Goal: Task Accomplishment & Management: Manage account settings

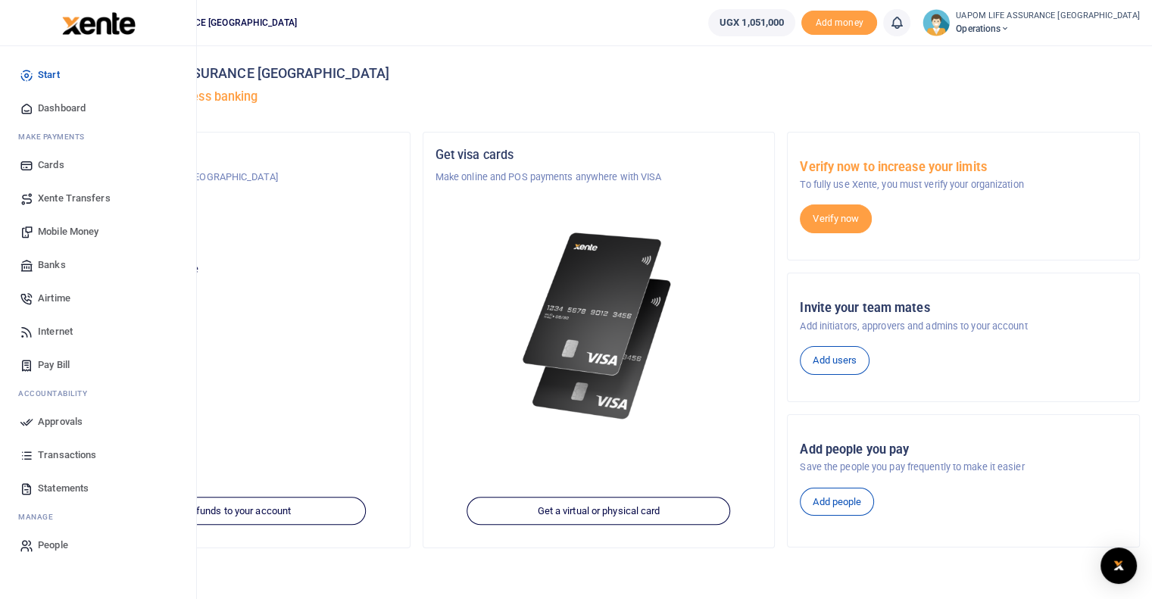
click at [56, 331] on span "Internet" at bounding box center [55, 331] width 35 height 15
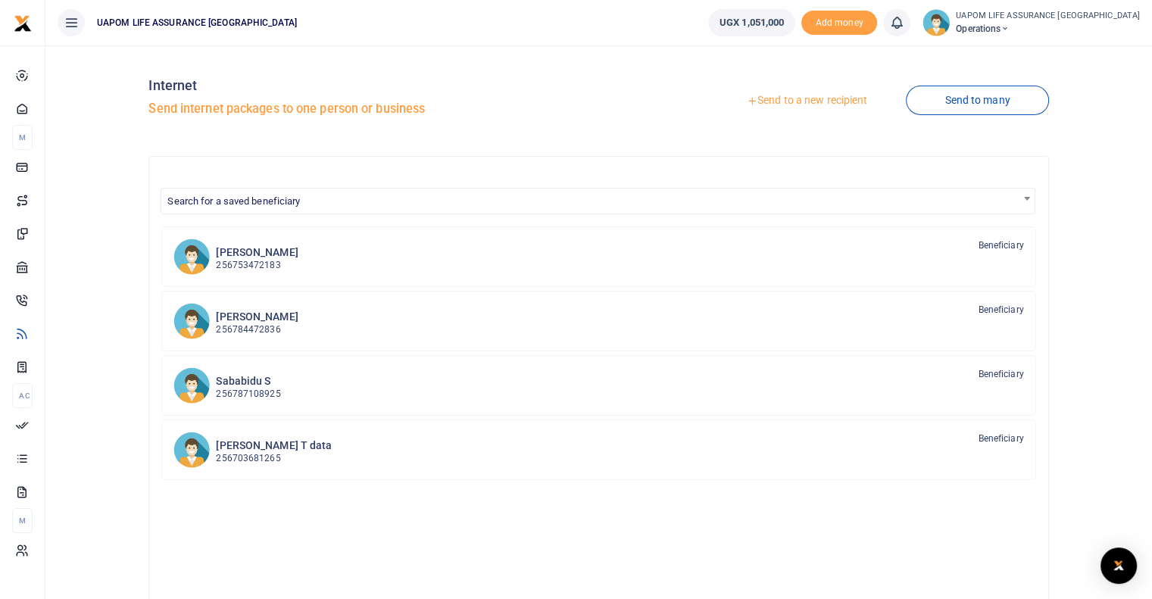
click at [845, 101] on link "Send to a new recipient" at bounding box center [807, 100] width 198 height 27
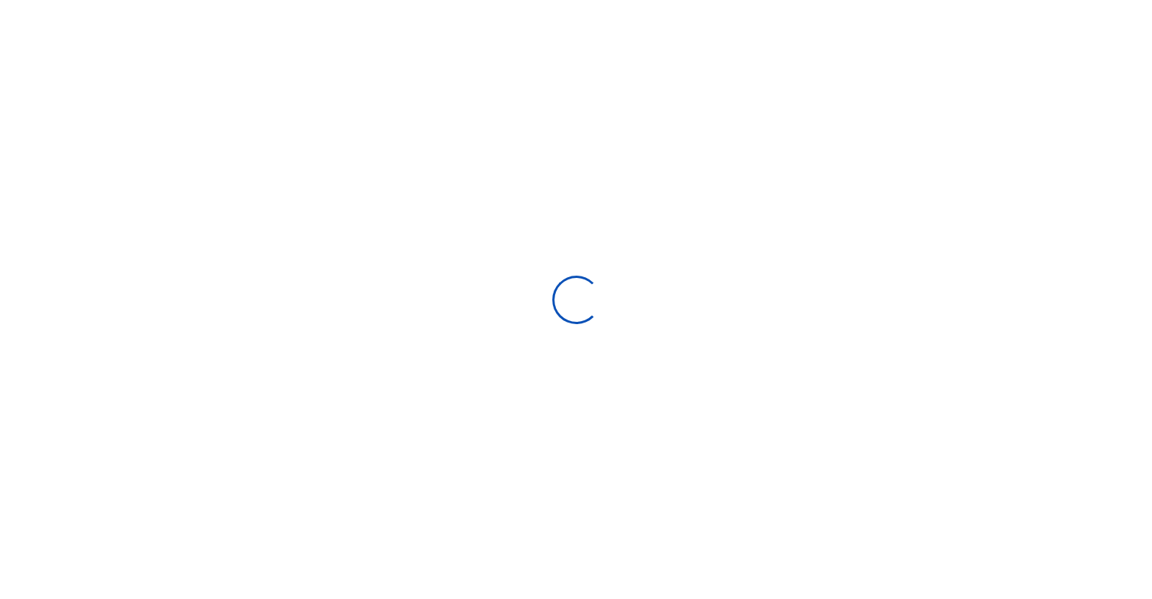
select select
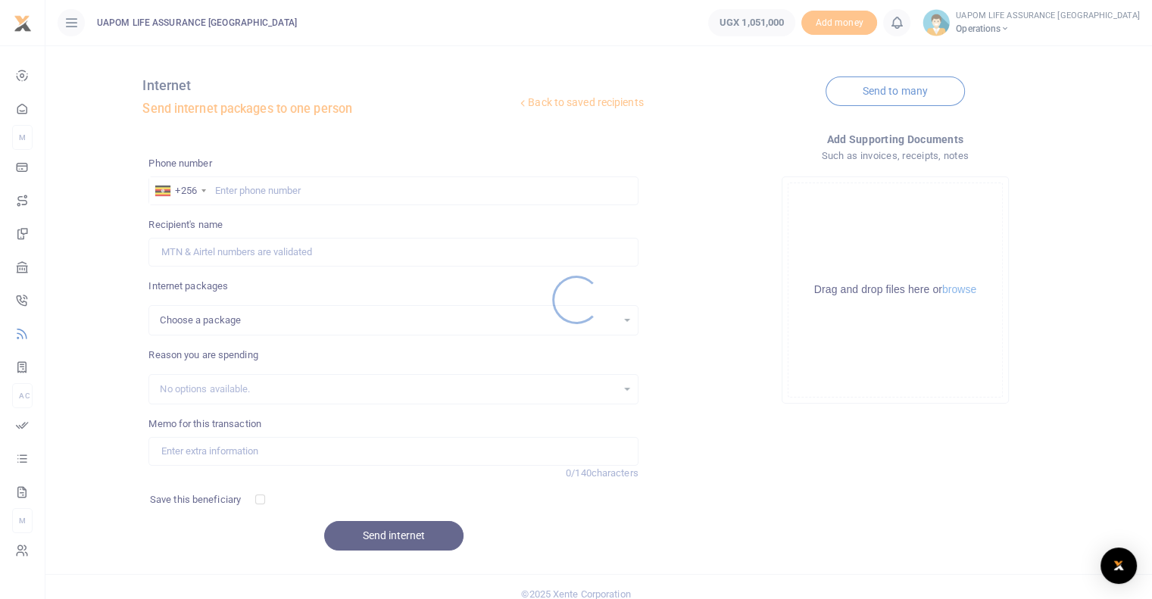
click at [345, 190] on div at bounding box center [576, 299] width 1152 height 599
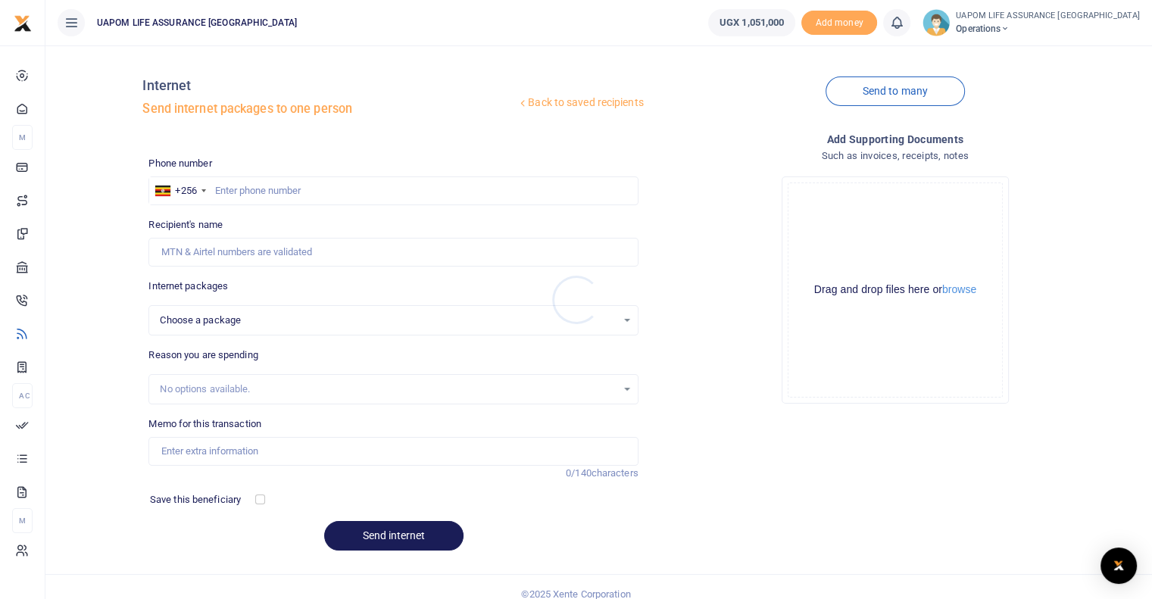
click at [345, 193] on div at bounding box center [576, 299] width 1152 height 599
click at [345, 193] on input "text" at bounding box center [392, 190] width 489 height 29
paste input "789 533020"
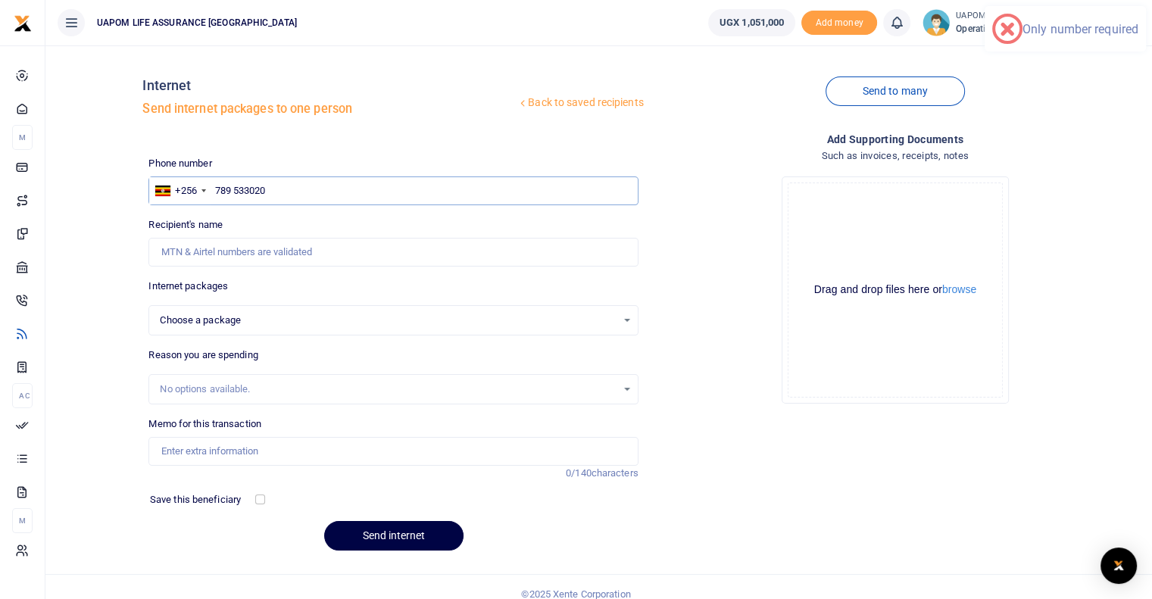
click at [236, 187] on input "789 533020" at bounding box center [392, 190] width 489 height 29
type input "789533020"
click at [288, 190] on input "789533020" at bounding box center [392, 190] width 489 height 29
select select
type input "789533020"
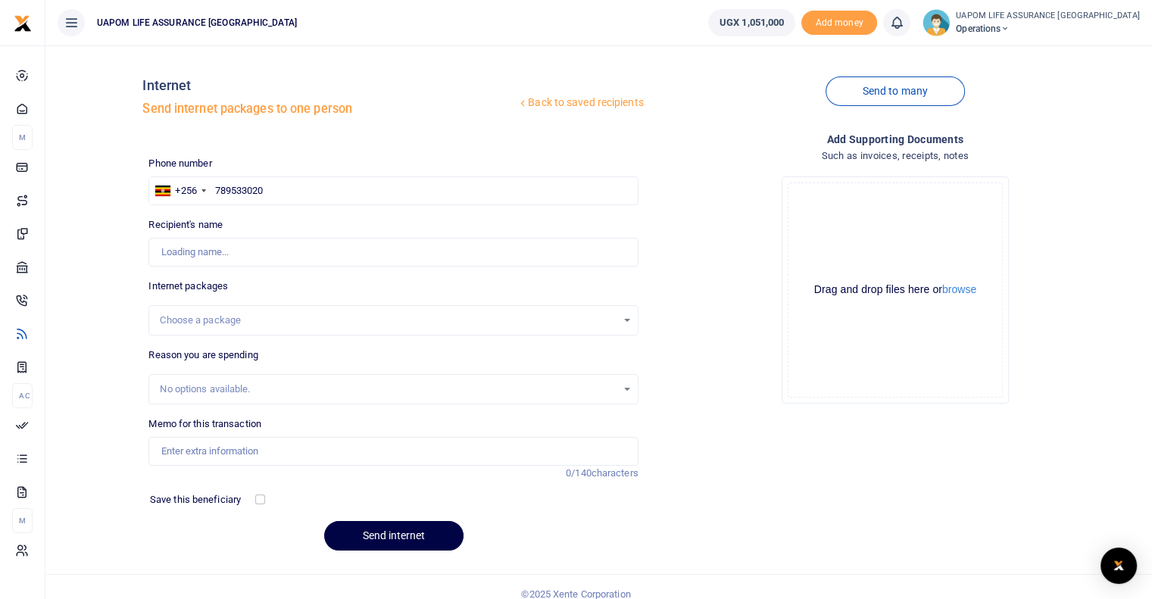
click at [270, 322] on div "Choose a package" at bounding box center [388, 320] width 456 height 15
type input "[PERSON_NAME]"
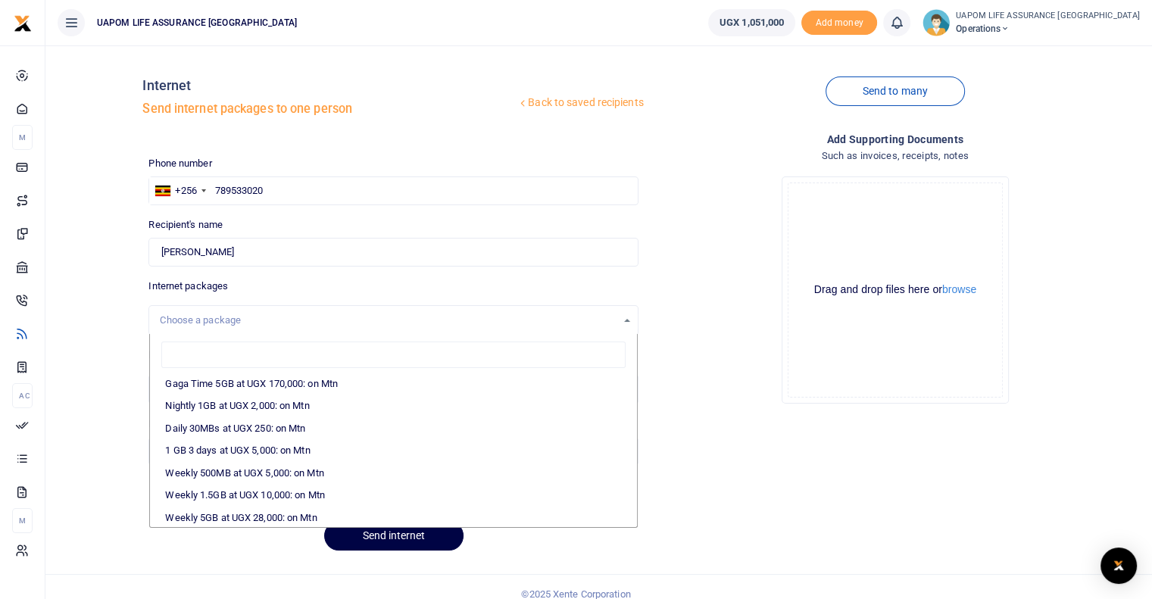
scroll to position [151, 0]
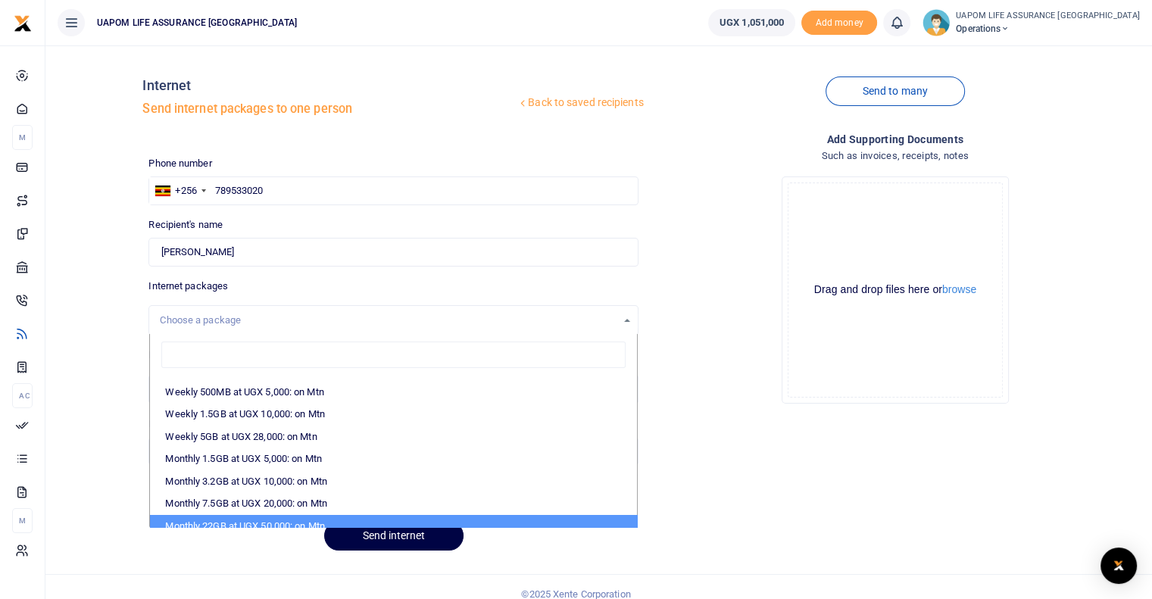
click at [269, 517] on li "Monthly 22GB at UGX 50,000: on Mtn" at bounding box center [393, 526] width 486 height 23
select select "CXpJYDqUGIMMdw3YXKilkAodr3ix5COxIAXy7MdavpbFAxMIqXt/dw=="
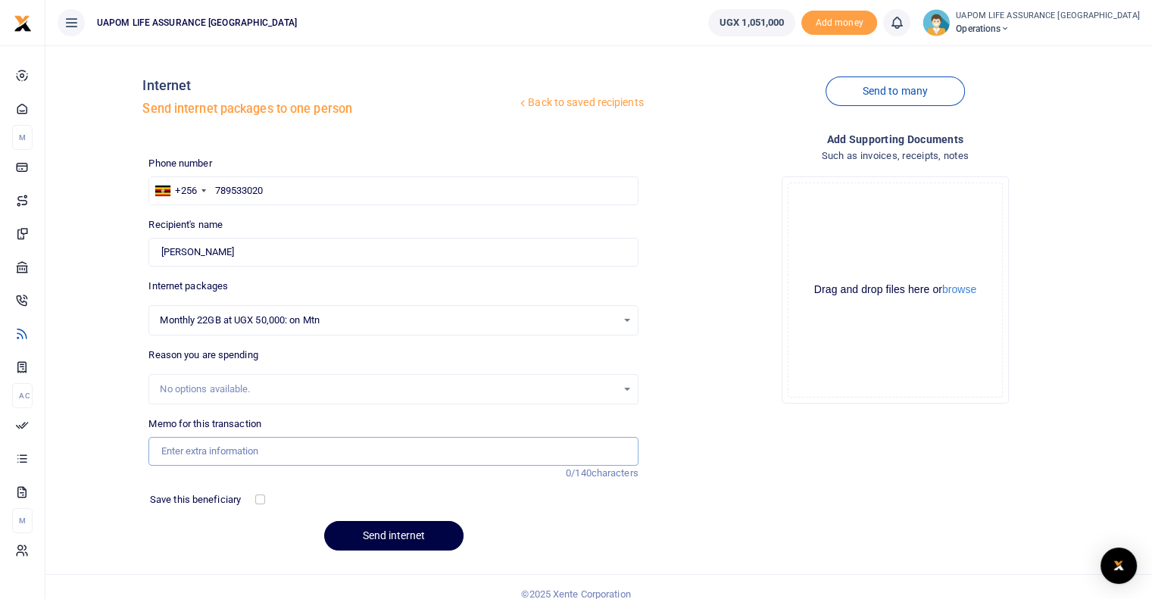
click at [290, 441] on input "Memo for this transaction" at bounding box center [392, 451] width 489 height 29
type input "Support work and end month"
click at [415, 539] on button "Send internet" at bounding box center [393, 536] width 139 height 30
click at [420, 194] on input "text" at bounding box center [392, 190] width 489 height 29
paste input "701 528658"
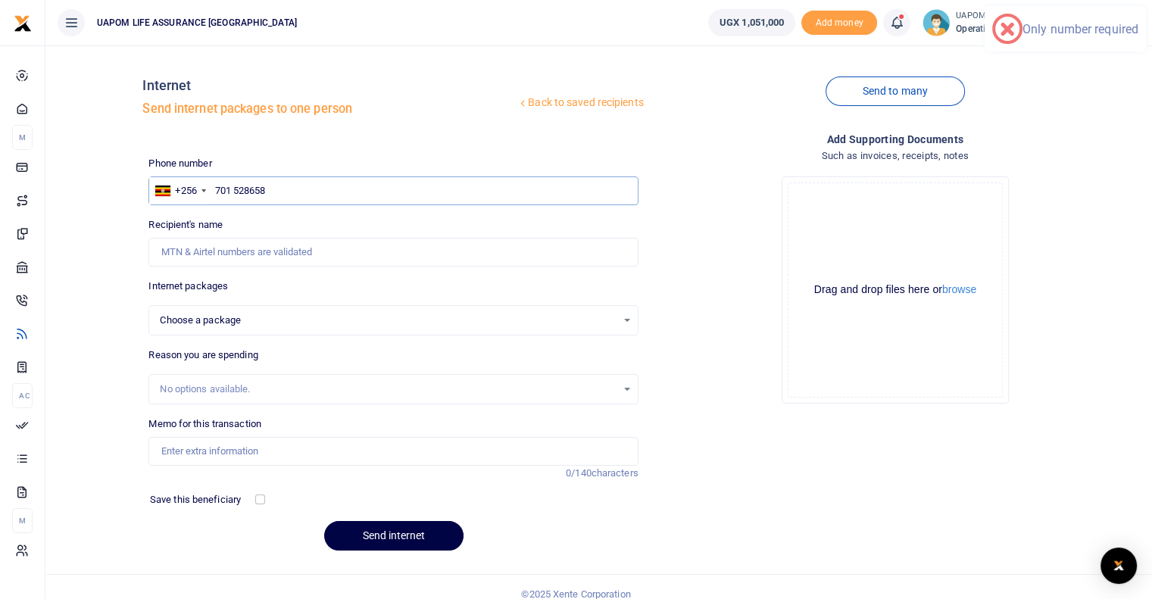
click at [236, 190] on input "701 528658" at bounding box center [392, 190] width 489 height 29
type input "701528658"
click at [303, 195] on input "701528658" at bounding box center [392, 190] width 489 height 29
select select
type input "701528658"
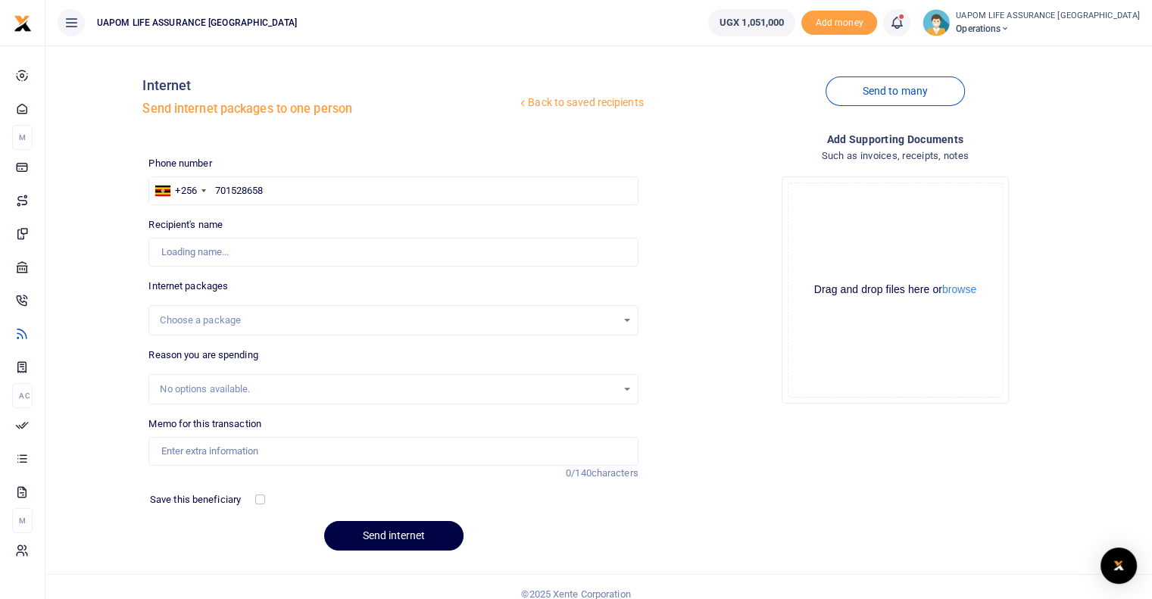
click at [272, 329] on div "Choose a package" at bounding box center [392, 320] width 489 height 30
click at [281, 317] on div "Choose a package" at bounding box center [388, 320] width 456 height 15
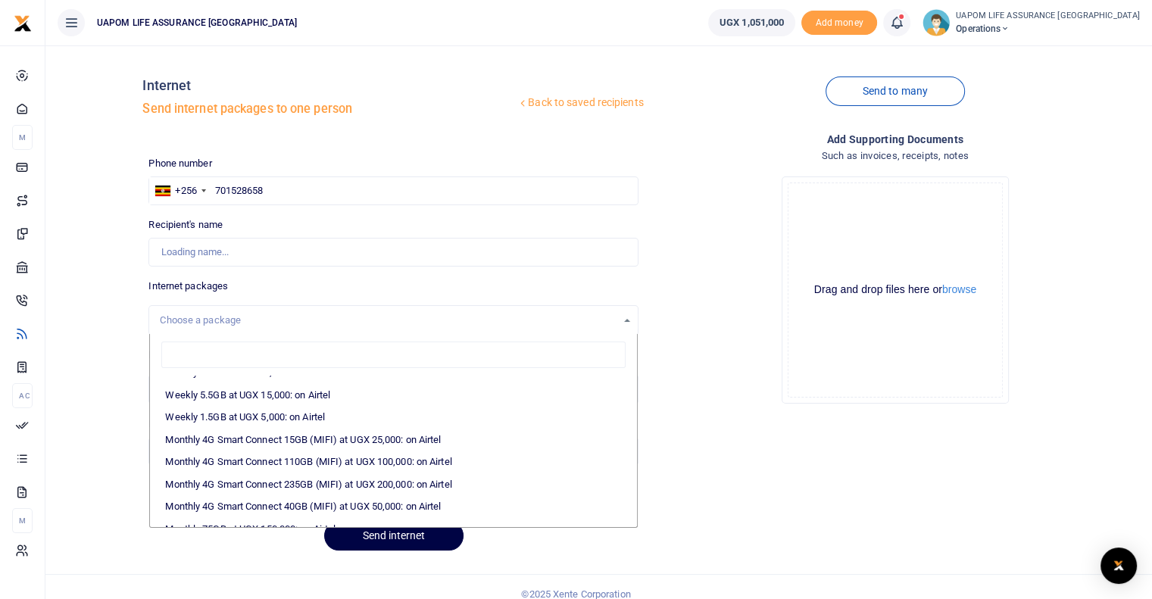
scroll to position [151, 0]
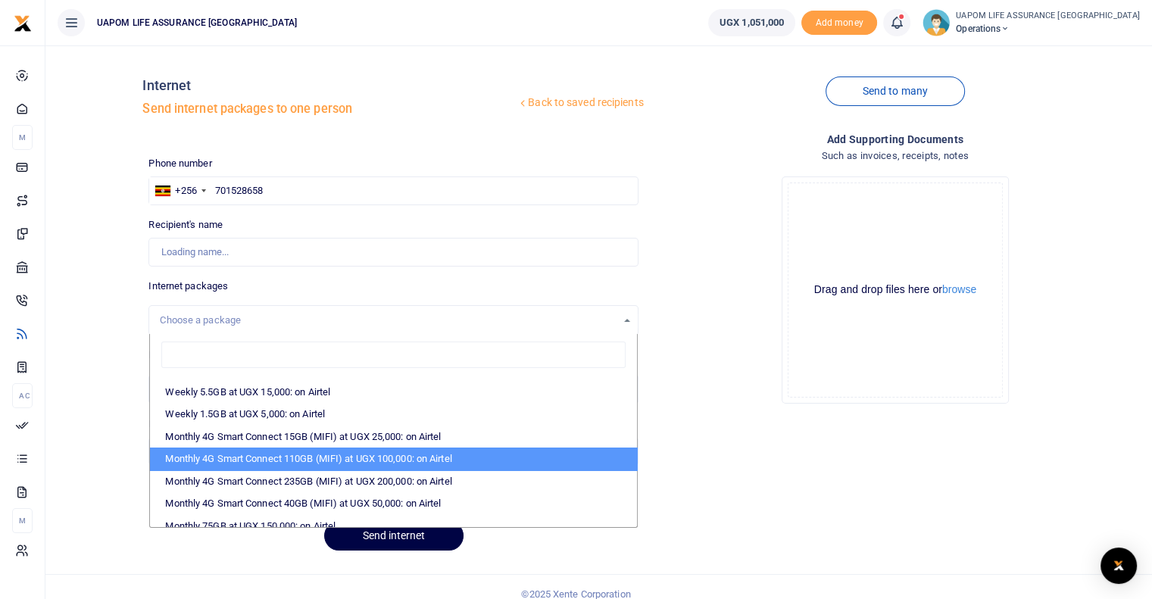
type input "Caroline Ntangaaza"
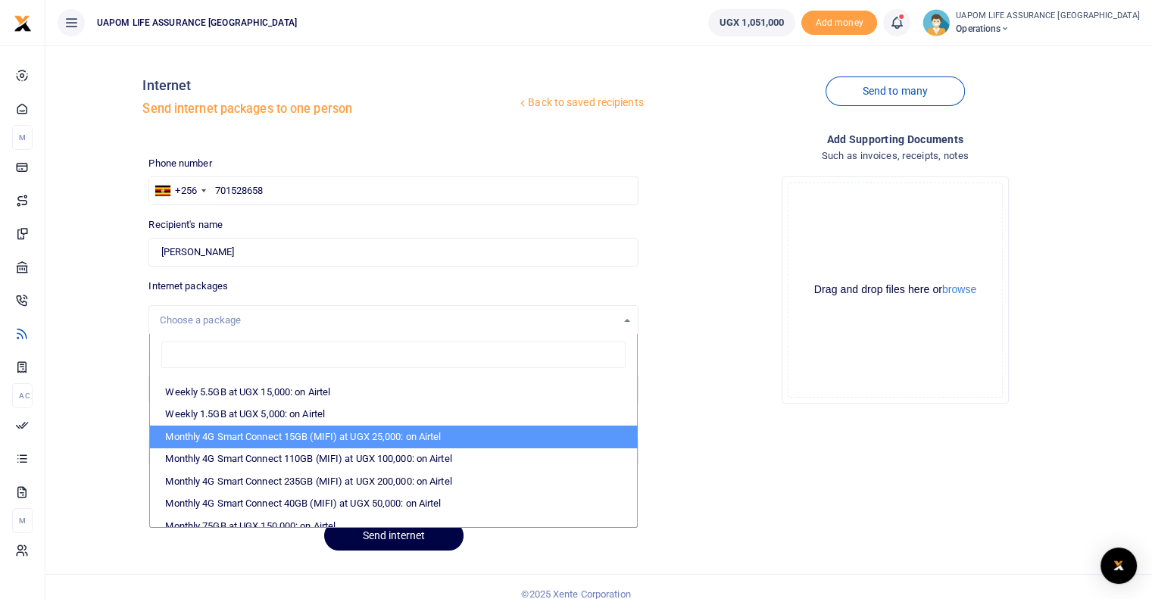
scroll to position [227, 0]
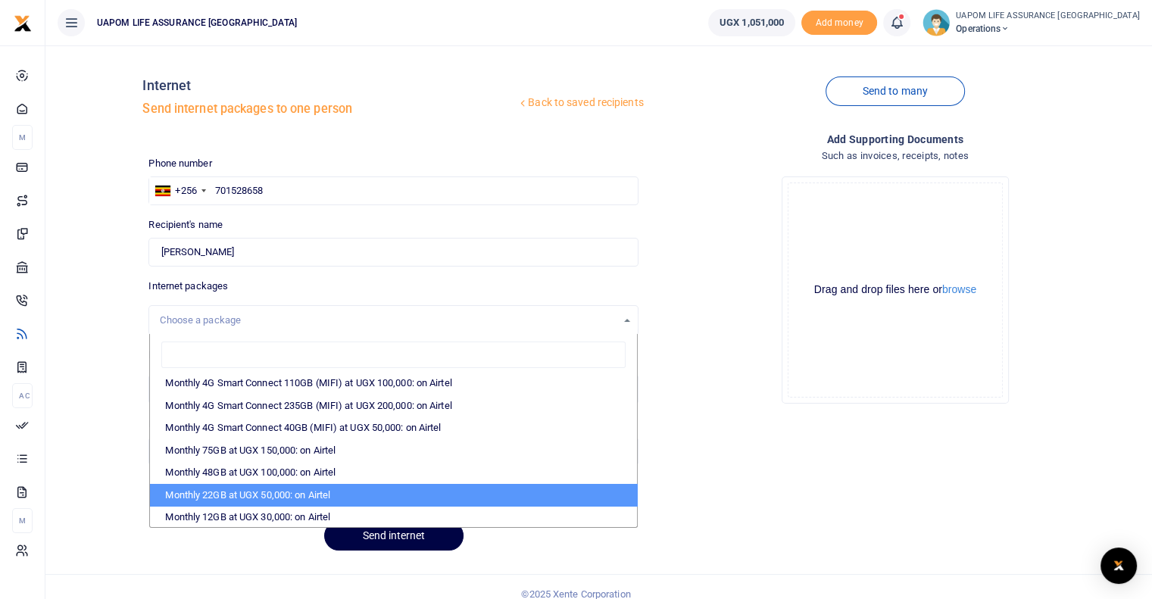
click at [288, 495] on li "Monthly 22GB at UGX 50,000: on Airtel" at bounding box center [393, 495] width 486 height 23
select select "bOgthpMmaC1ZLyOYxyMBh28re2LLS6fLvY77EkG1sh4="
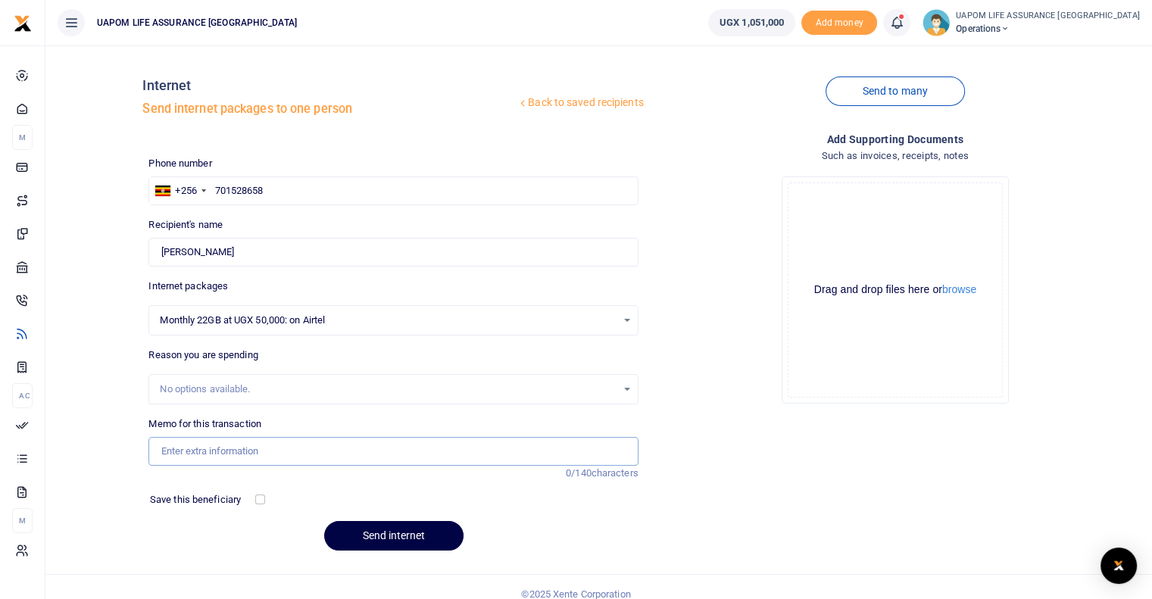
click at [233, 449] on input "Memo for this transaction" at bounding box center [392, 451] width 489 height 29
click at [234, 451] on input "Support work En month" at bounding box center [392, 451] width 489 height 29
click at [218, 445] on input "Support work End month" at bounding box center [392, 451] width 489 height 29
click at [403, 532] on button "Send internet" at bounding box center [393, 536] width 139 height 30
click at [225, 450] on input "Support work, End month" at bounding box center [392, 451] width 489 height 29
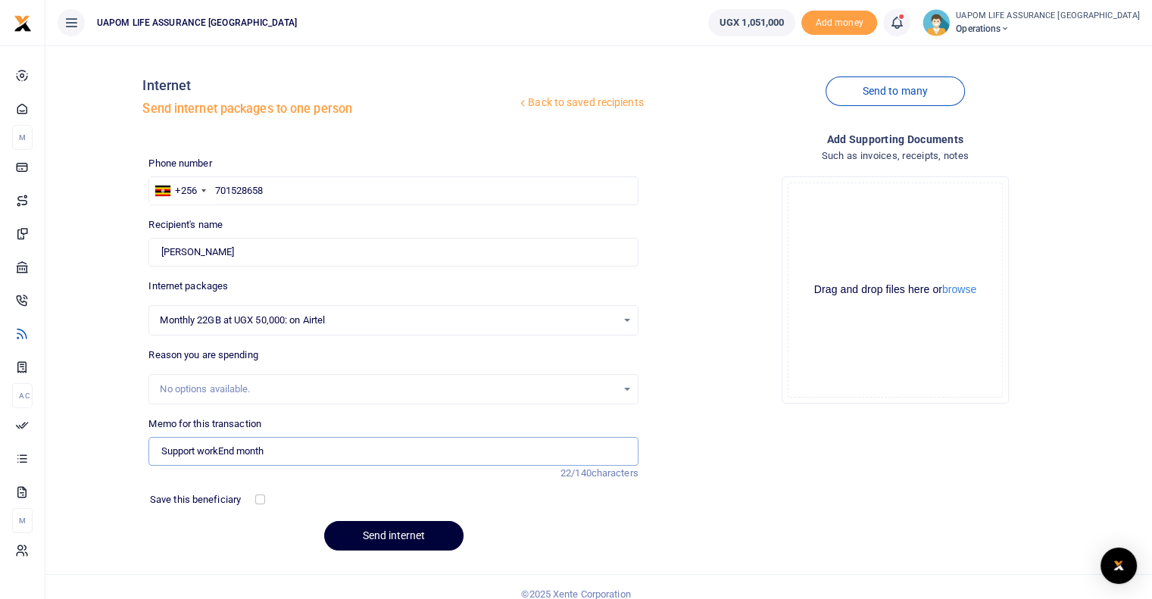
type input "Support workEnd month"
click at [376, 529] on button "Send internet" at bounding box center [393, 536] width 139 height 30
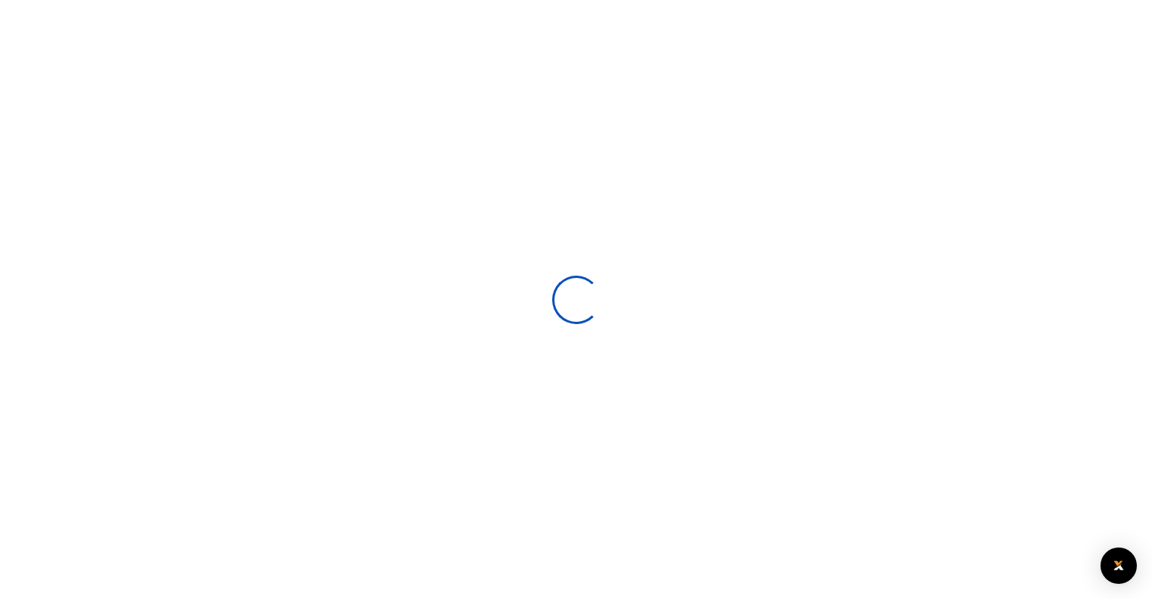
select select
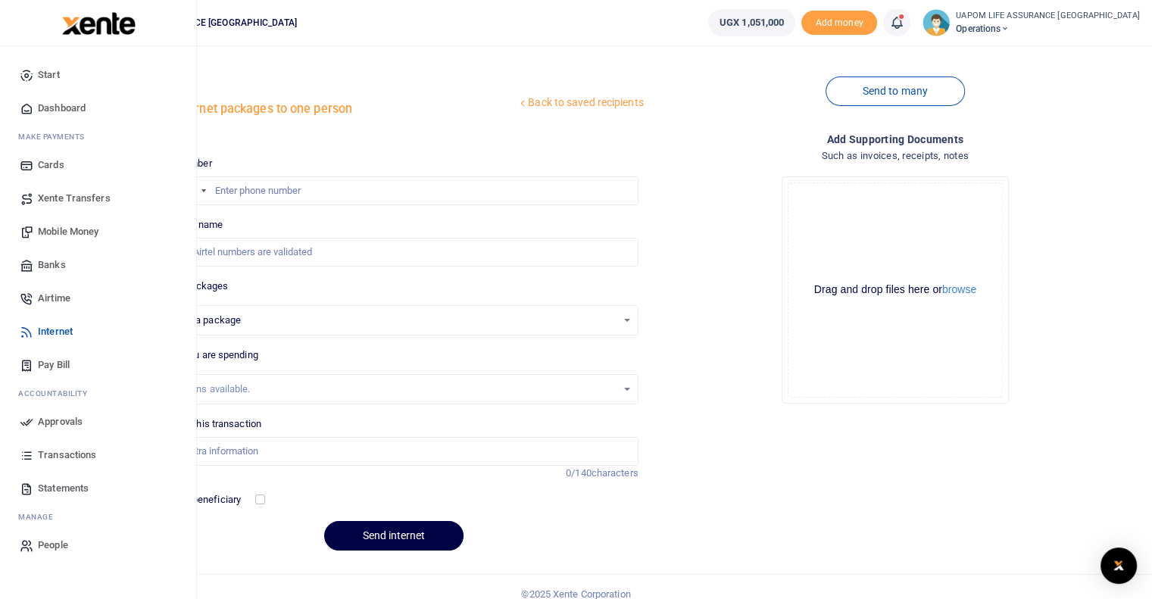
click at [64, 301] on span "Airtime" at bounding box center [54, 298] width 33 height 15
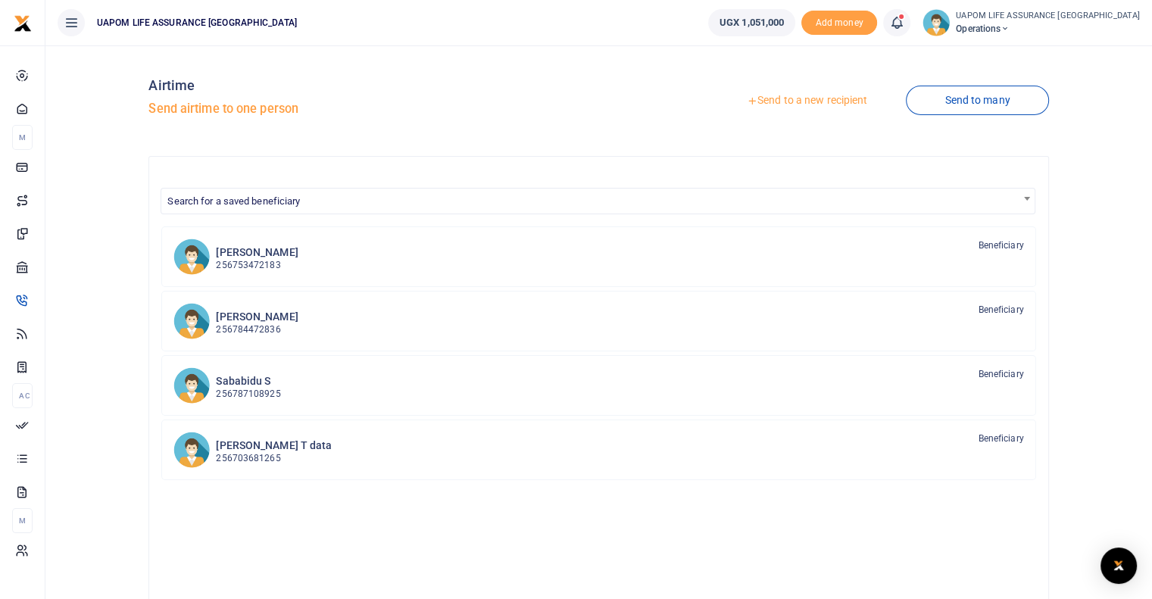
click at [850, 100] on link "Send to a new recipient" at bounding box center [807, 100] width 198 height 27
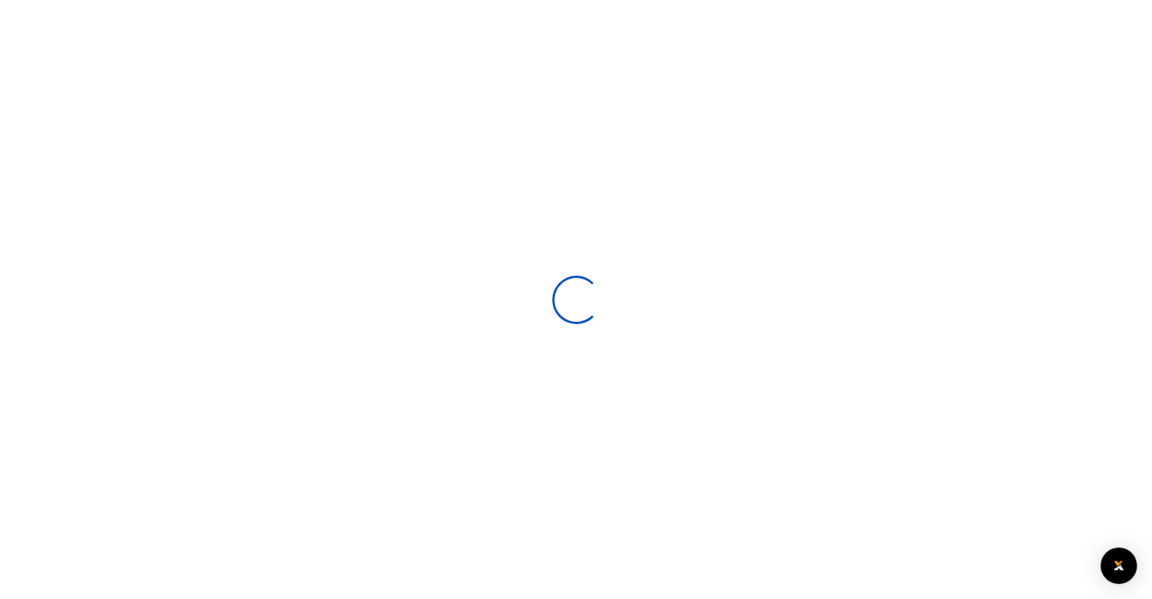
select select
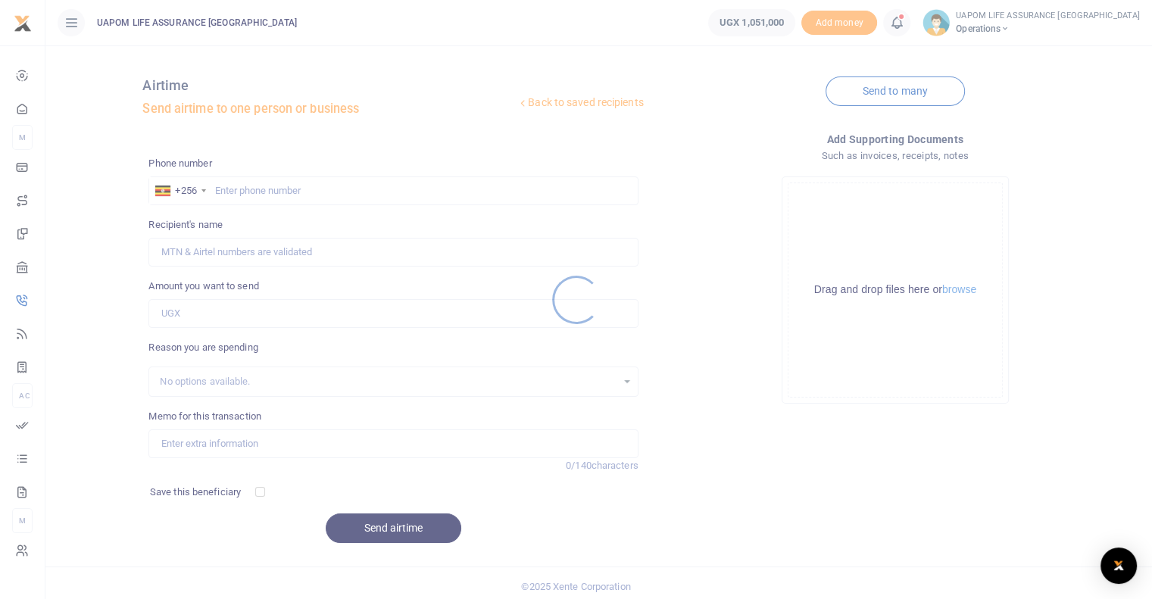
click at [343, 189] on div at bounding box center [576, 299] width 1152 height 599
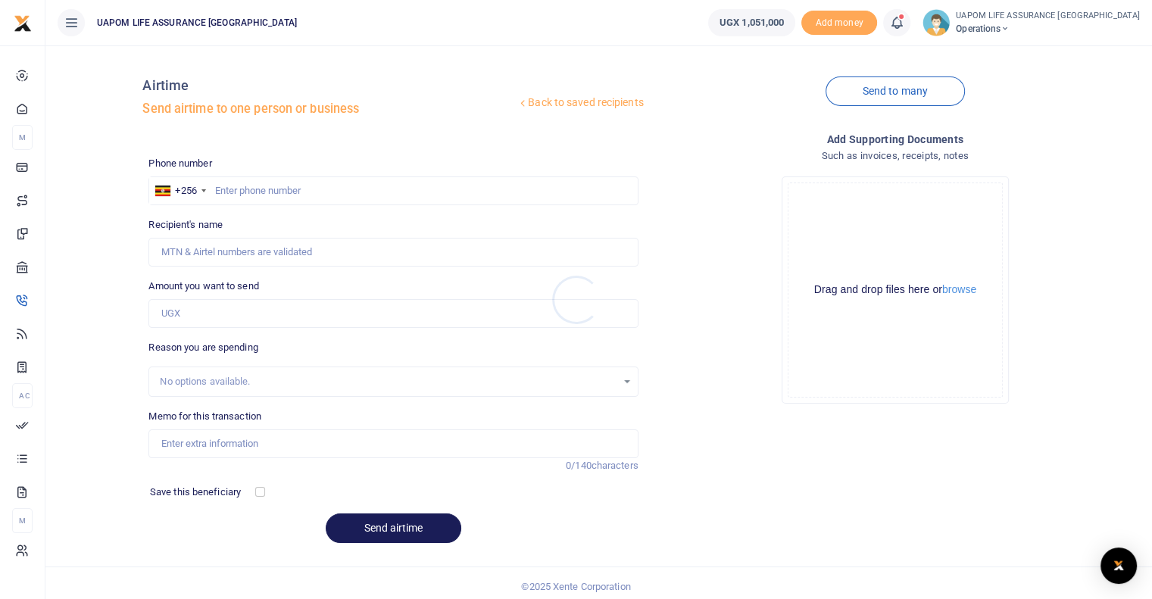
click at [343, 191] on div at bounding box center [576, 299] width 1152 height 599
click at [343, 195] on input "text" at bounding box center [392, 190] width 489 height 29
paste input "782943817"
type input "782943817"
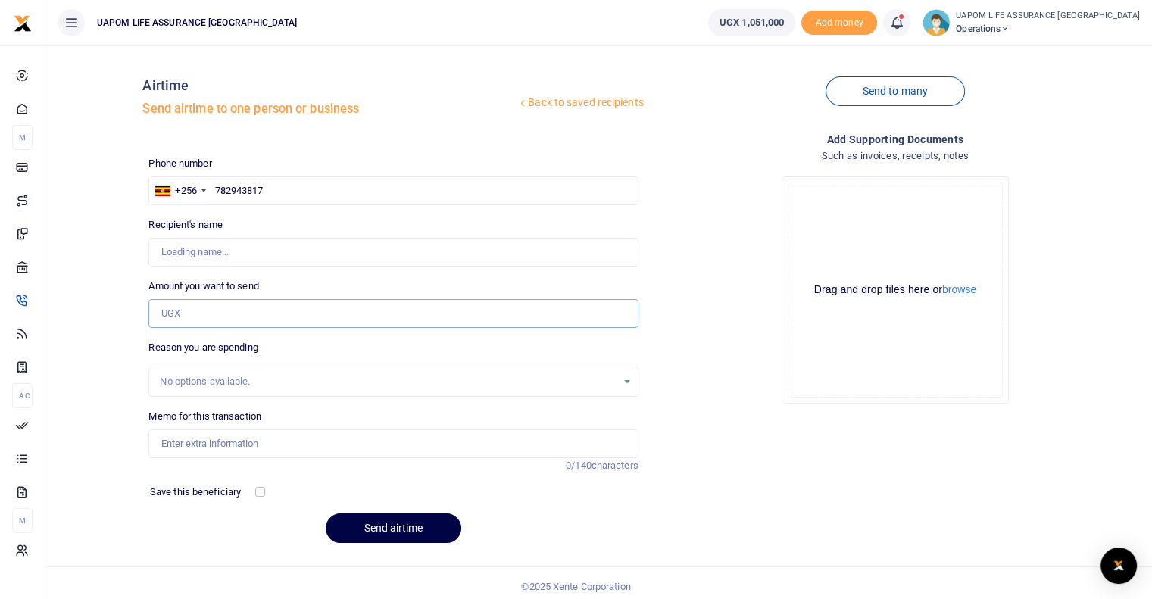
click at [236, 316] on input "Amount you want to send" at bounding box center [392, 313] width 489 height 29
type input "Caleb Mihingo"
type input "25,000"
click at [207, 450] on input "Memo for this transaction" at bounding box center [392, 443] width 489 height 29
type input "Support work"
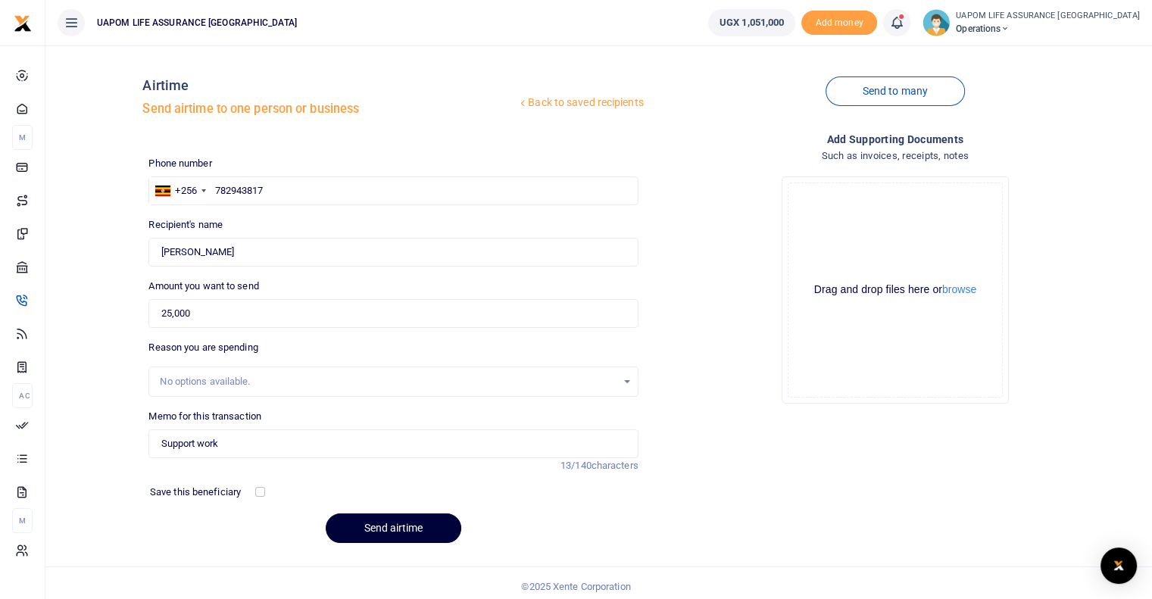
click at [425, 532] on button "Send airtime" at bounding box center [394, 528] width 136 height 30
click at [336, 193] on input "text" at bounding box center [392, 190] width 489 height 29
paste input "705005652"
type input "705005652"
click at [220, 312] on input "Amount you want to send" at bounding box center [392, 313] width 489 height 29
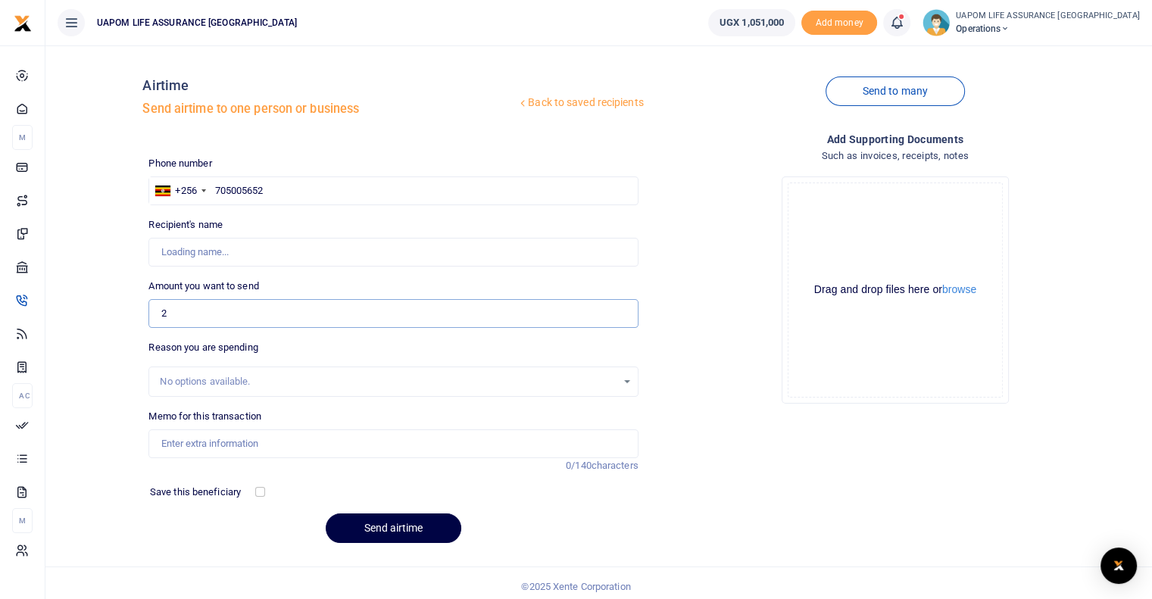
type input "25"
type input "Edward Musungu"
type input "25,000"
click at [225, 454] on input "Memo for this transaction" at bounding box center [392, 443] width 489 height 29
type input "Support work"
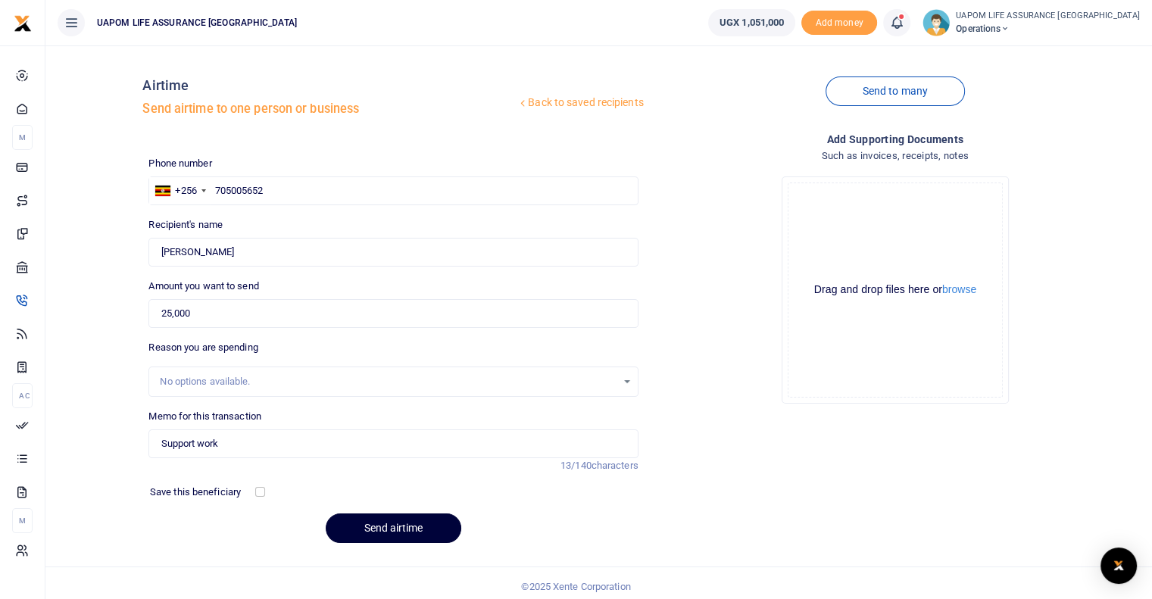
click at [406, 528] on button "Send airtime" at bounding box center [394, 528] width 136 height 30
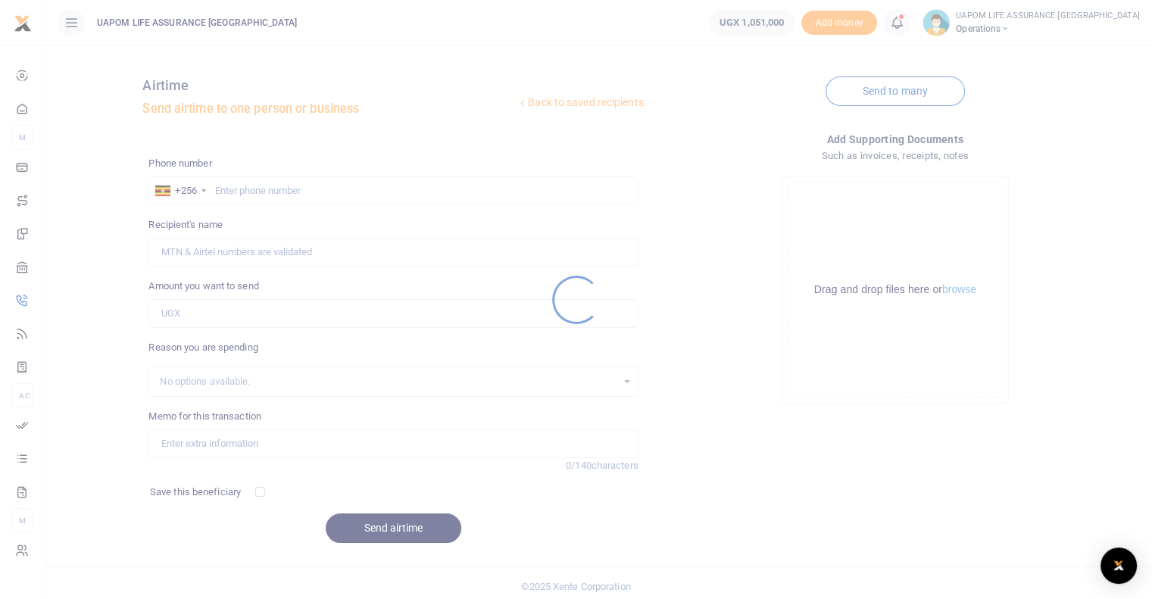
click at [945, 23] on div at bounding box center [576, 299] width 1152 height 599
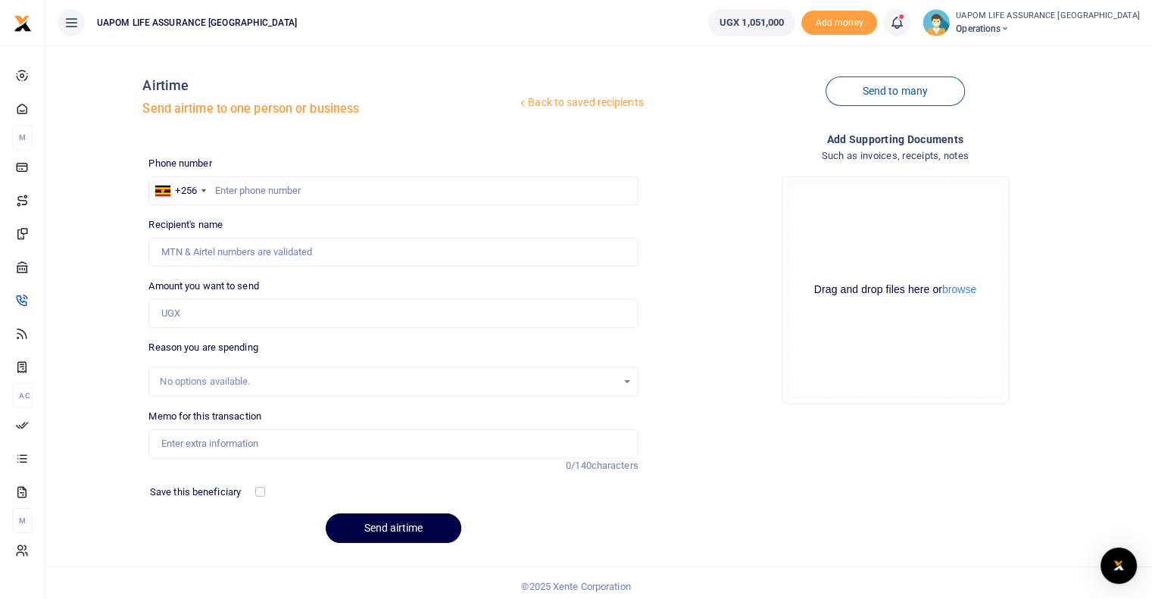
click at [904, 23] on icon at bounding box center [896, 22] width 15 height 17
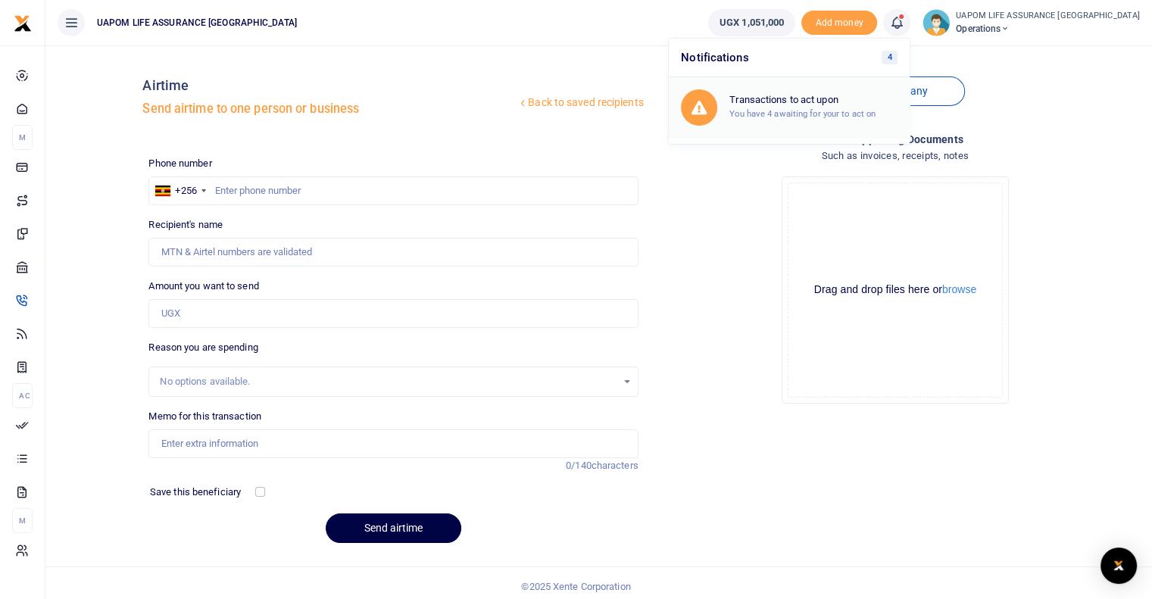
click at [843, 108] on small "You have 4 awaiting for your to act on" at bounding box center [802, 113] width 146 height 11
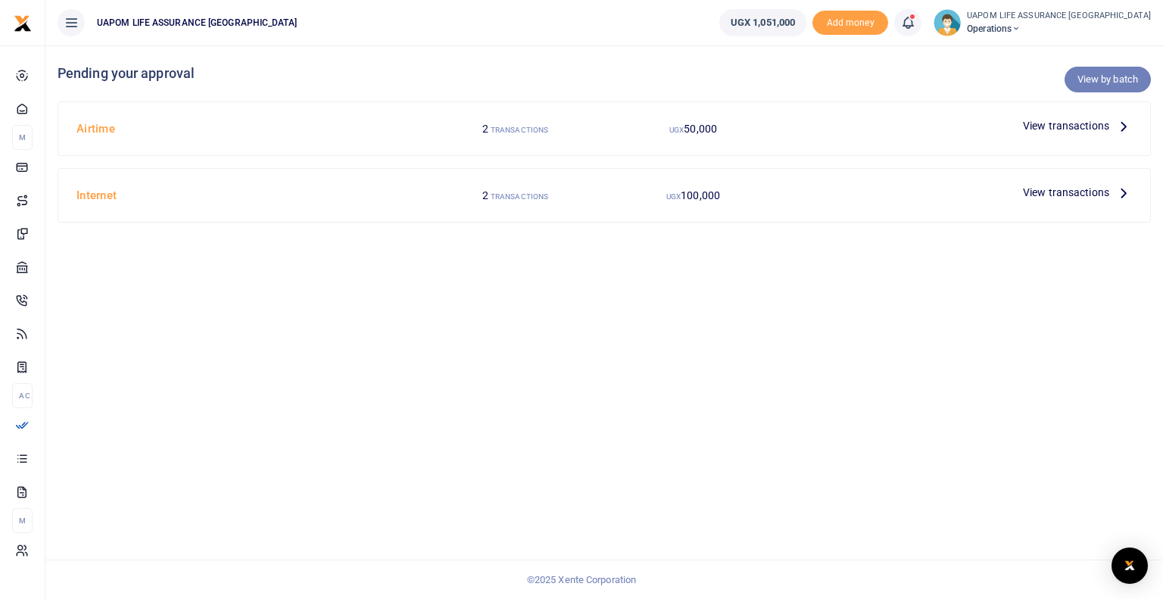
click at [1105, 80] on link "View by batch" at bounding box center [1108, 80] width 86 height 26
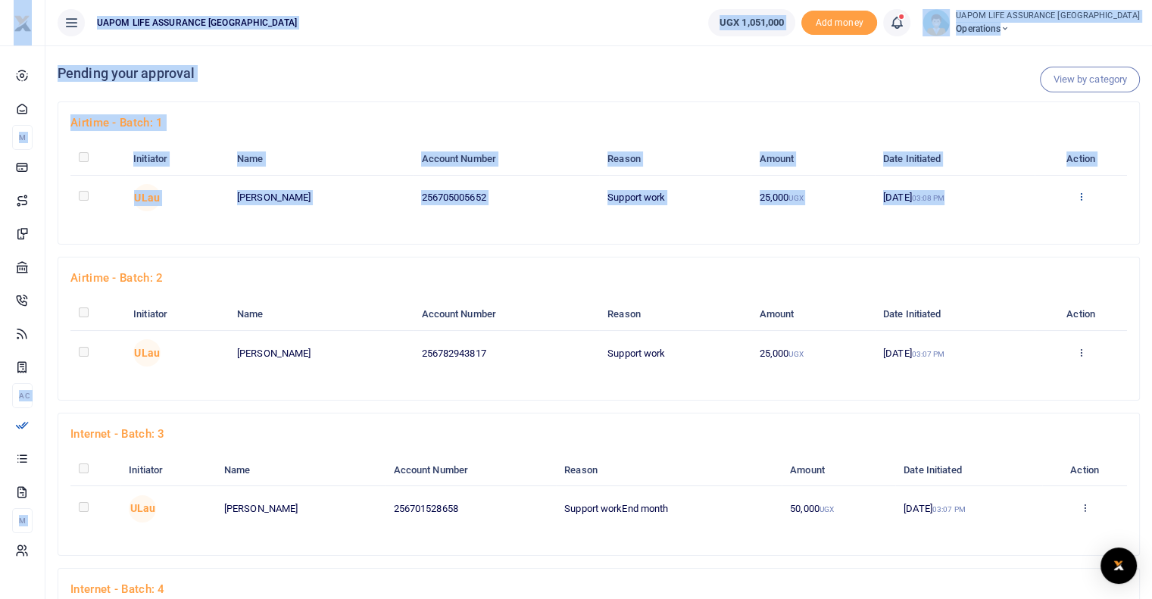
click at [1084, 198] on icon at bounding box center [1080, 196] width 10 height 11
click at [1038, 226] on link "Approve" at bounding box center [1028, 221] width 120 height 21
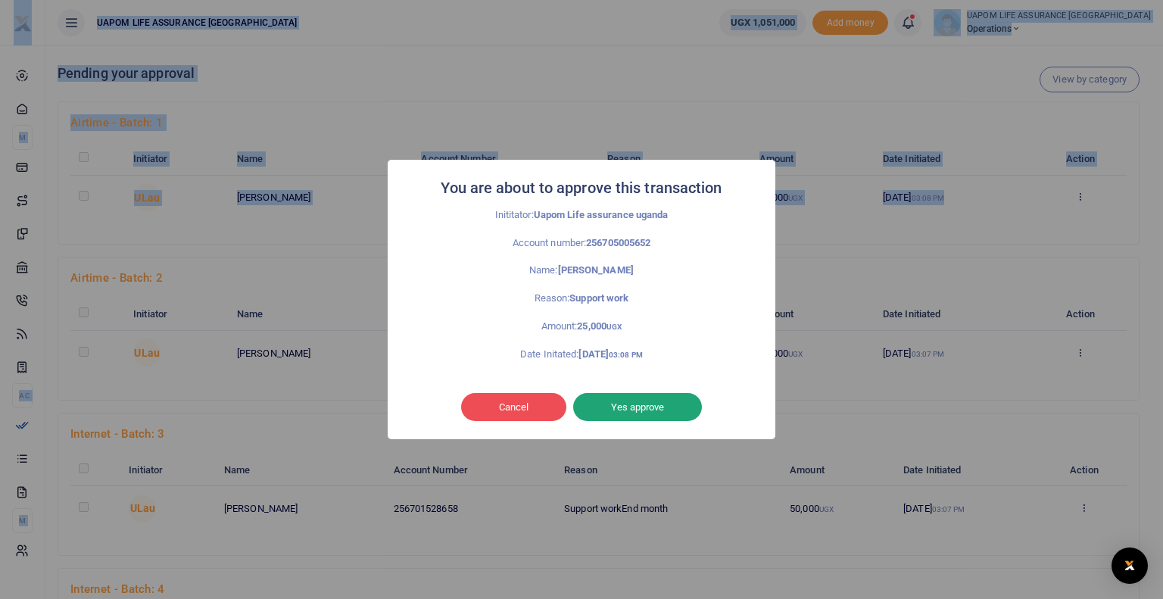
click at [669, 402] on button "Yes approve" at bounding box center [637, 407] width 129 height 29
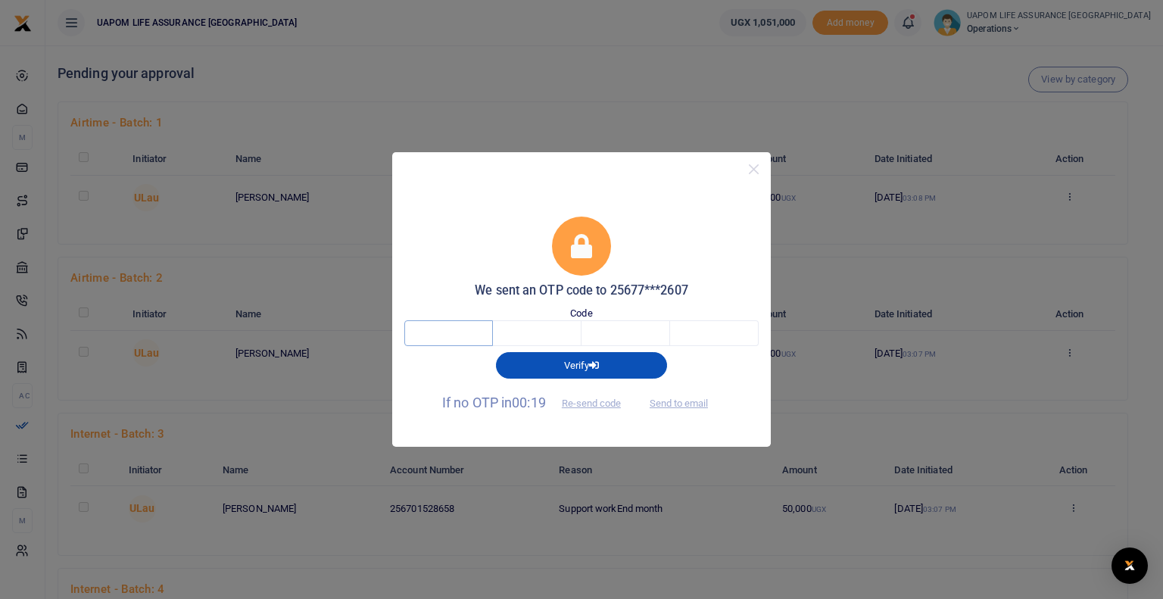
click at [458, 332] on input "text" at bounding box center [448, 333] width 89 height 26
type input "9"
type input "5"
type input "2"
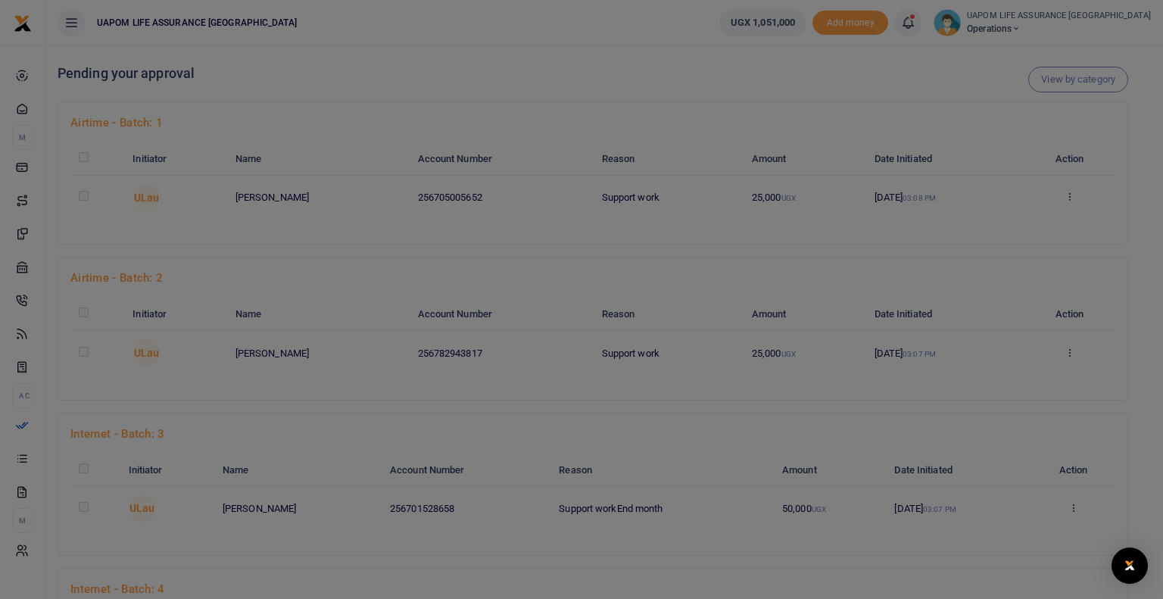
type input "5"
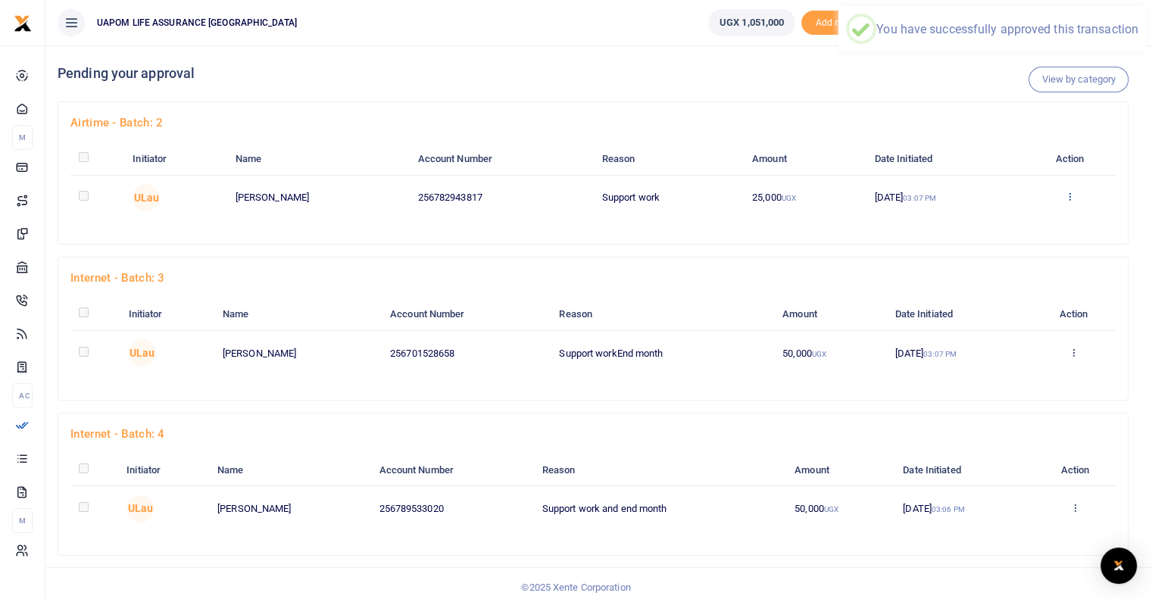
click at [1072, 195] on icon at bounding box center [1070, 196] width 10 height 11
click at [1027, 223] on link "Approve" at bounding box center [1016, 221] width 120 height 21
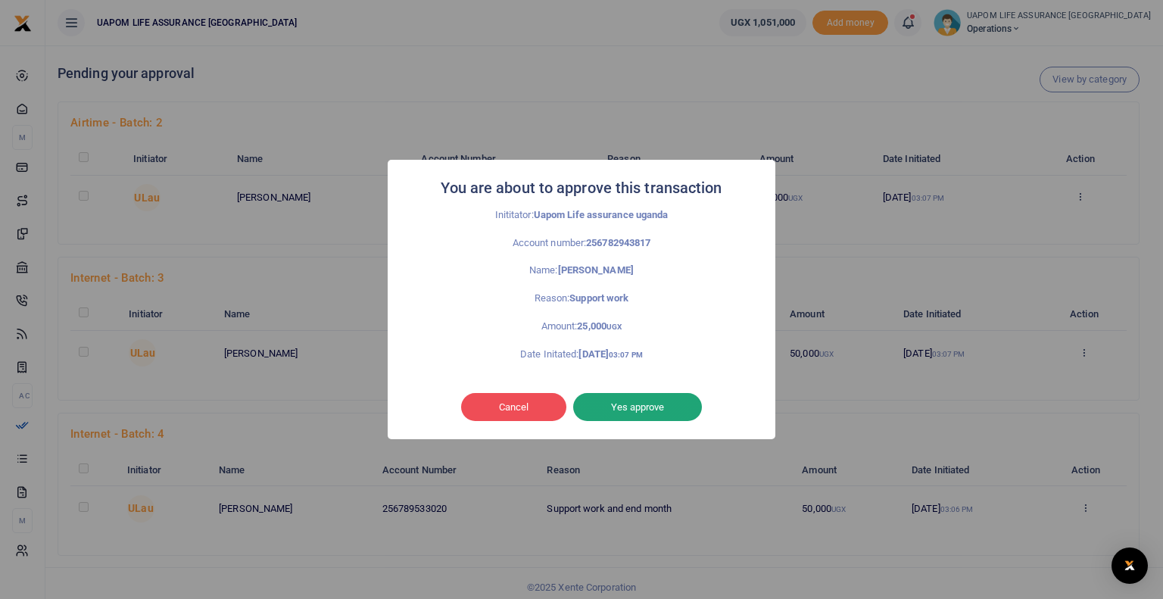
click at [648, 412] on button "Yes approve" at bounding box center [637, 407] width 129 height 29
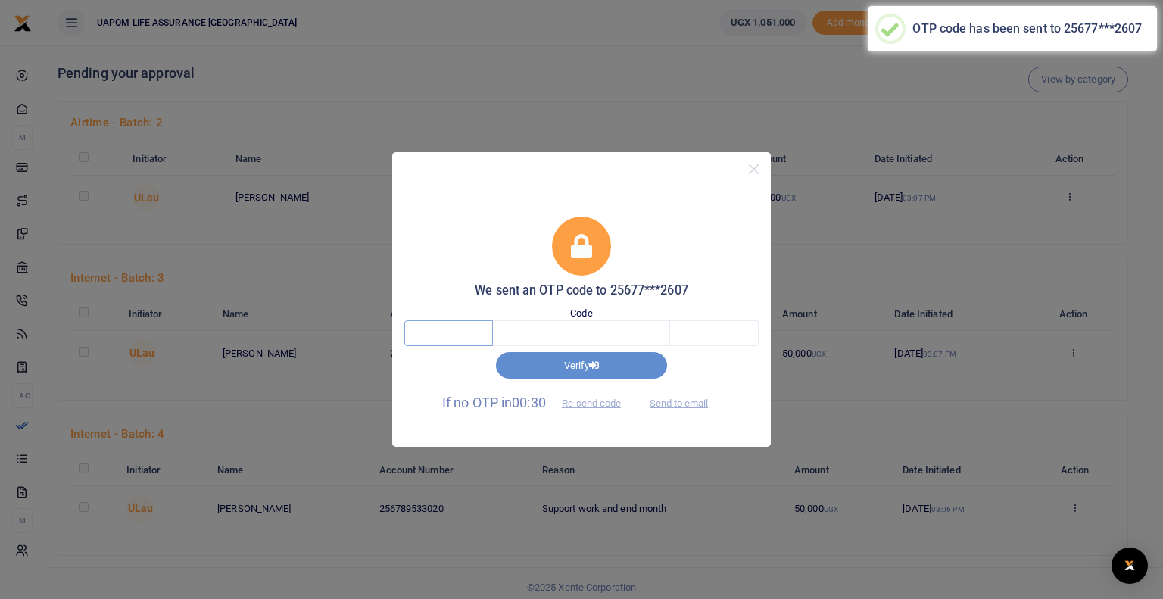
click at [454, 332] on input "text" at bounding box center [448, 333] width 89 height 26
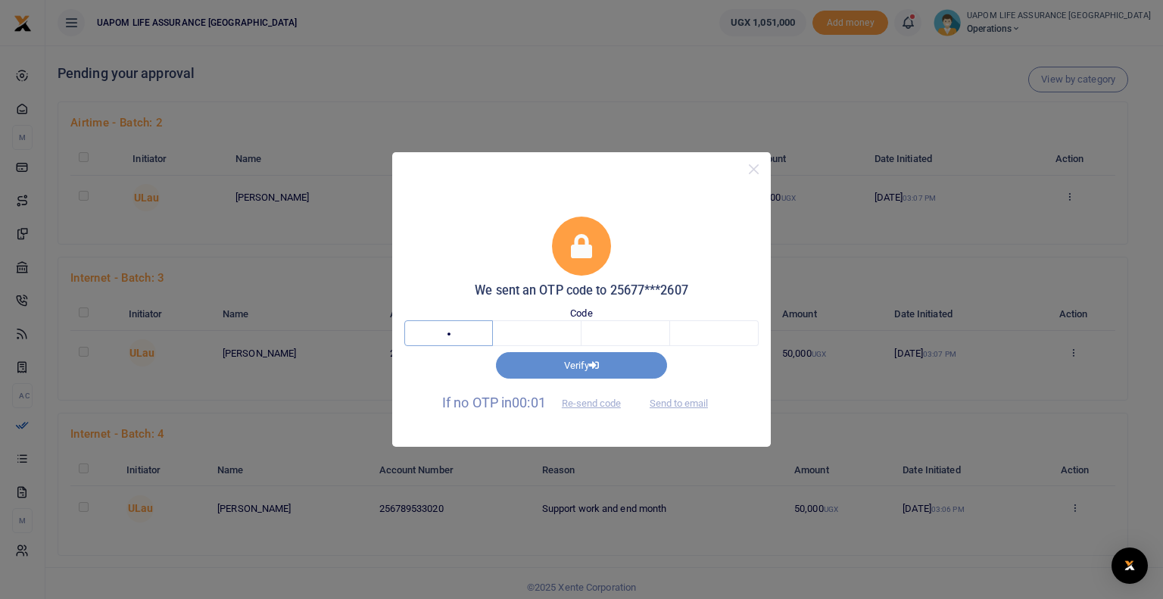
type input "7"
type input "4"
type input "6"
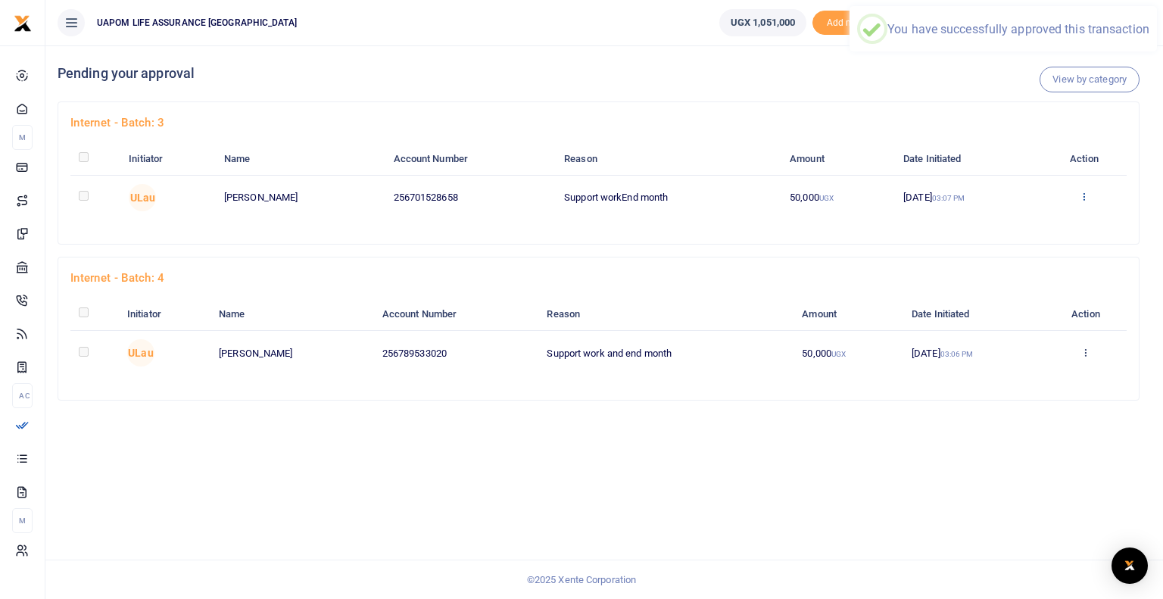
click at [1089, 196] on icon at bounding box center [1084, 196] width 10 height 11
click at [1028, 221] on link "Approve" at bounding box center [1032, 221] width 120 height 21
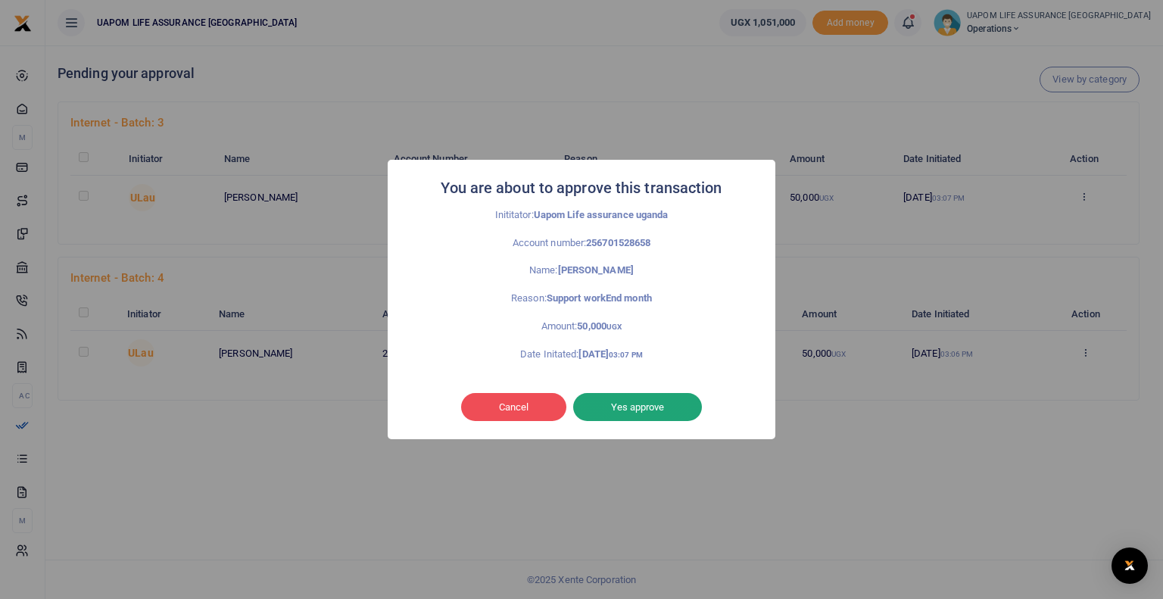
click at [657, 400] on button "Yes approve" at bounding box center [637, 407] width 129 height 29
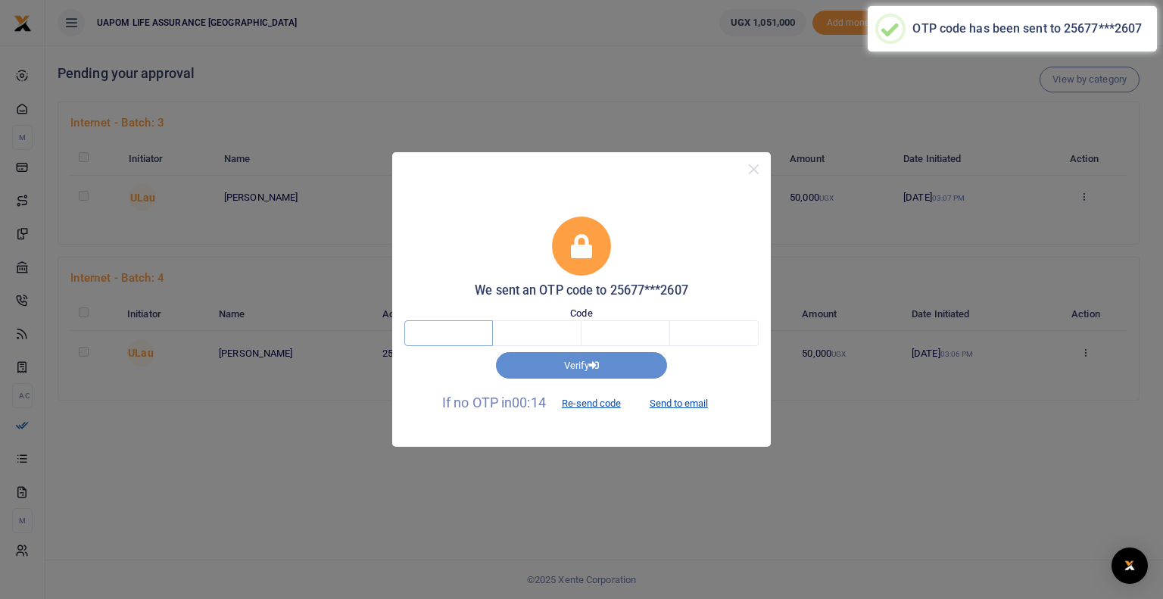
click at [457, 338] on input "text" at bounding box center [448, 333] width 89 height 26
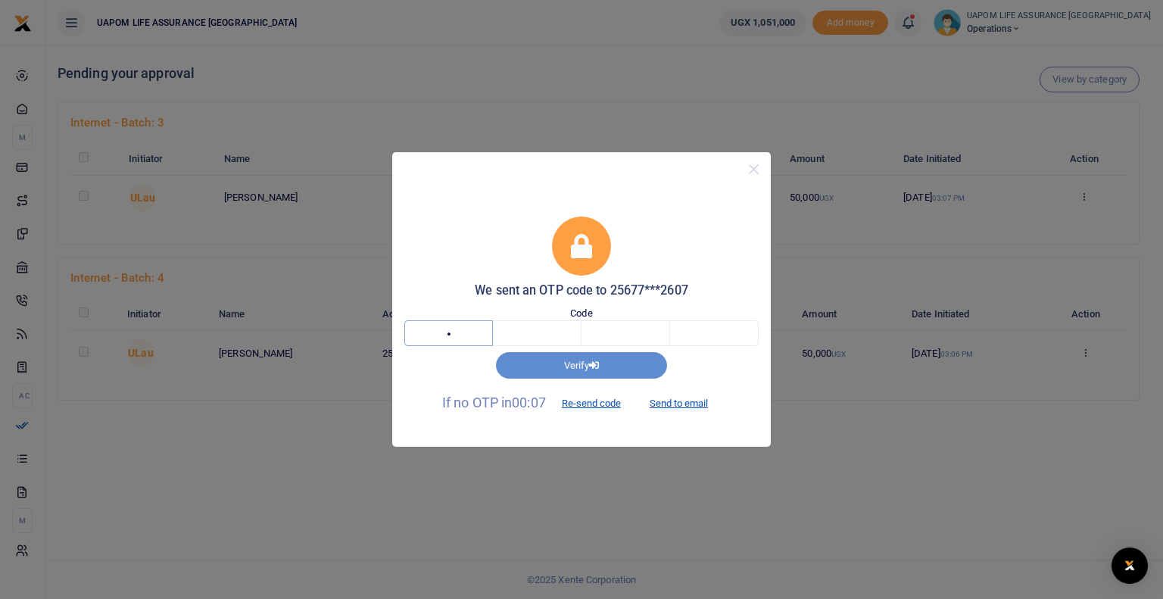
type input "6"
type input "3"
type input "1"
type input "5"
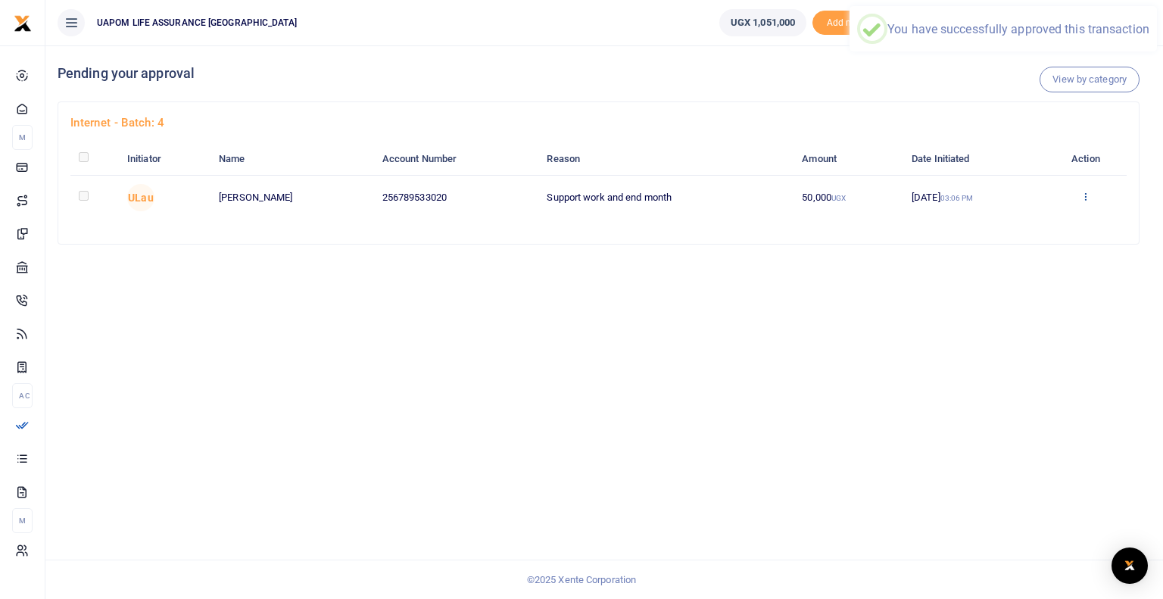
click at [1089, 194] on icon at bounding box center [1086, 196] width 10 height 11
click at [1028, 221] on link "Approve" at bounding box center [1034, 221] width 120 height 21
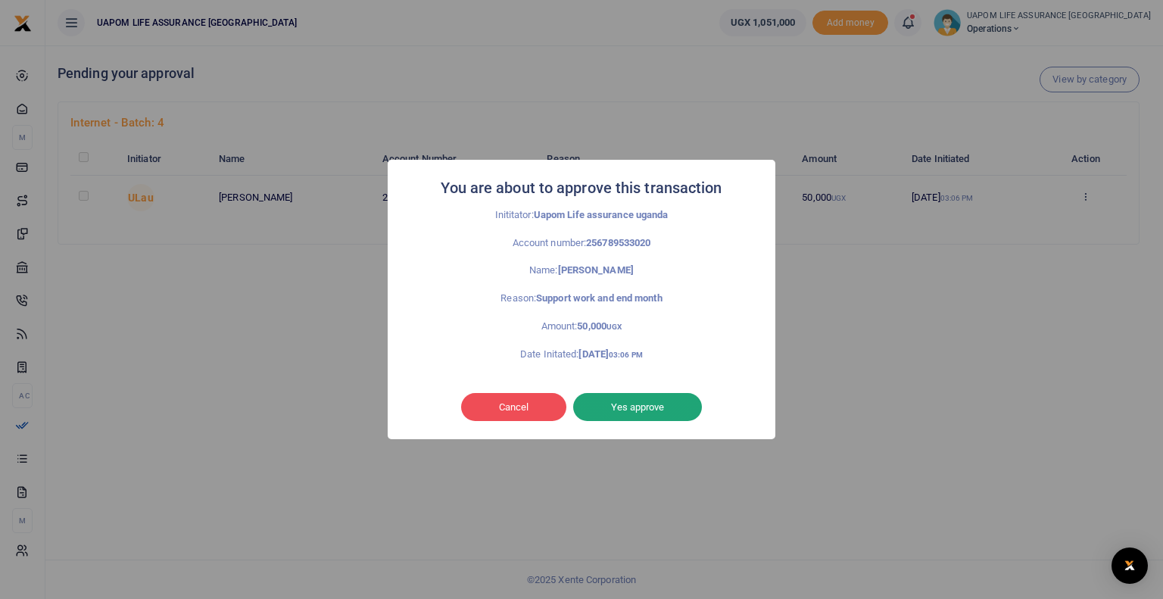
click at [662, 410] on button "Yes approve" at bounding box center [637, 407] width 129 height 29
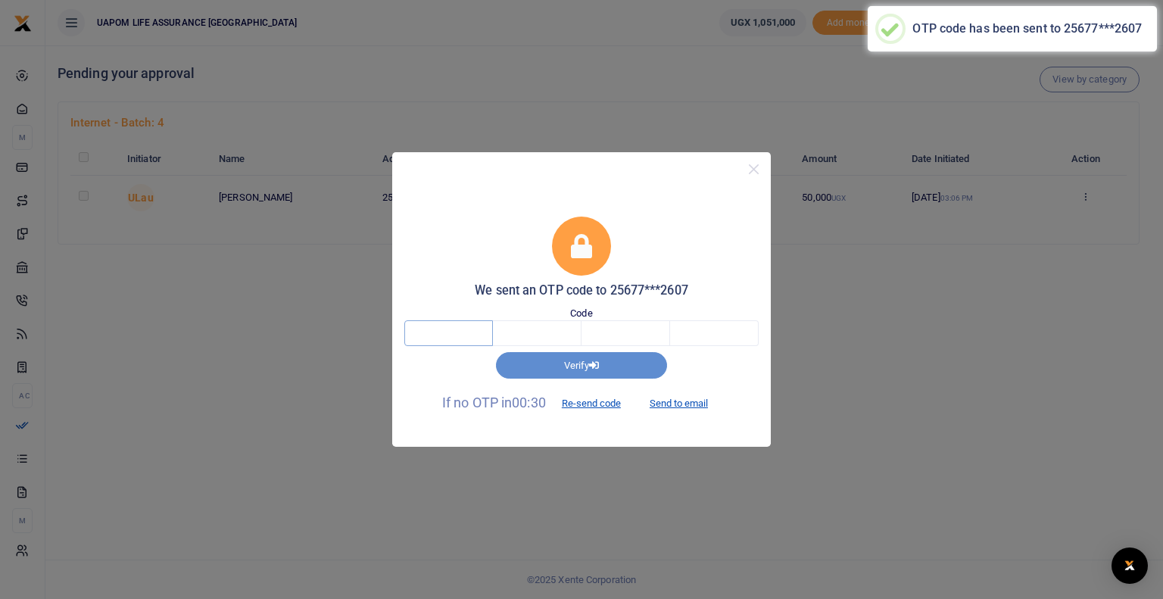
click at [451, 342] on input "text" at bounding box center [448, 333] width 89 height 26
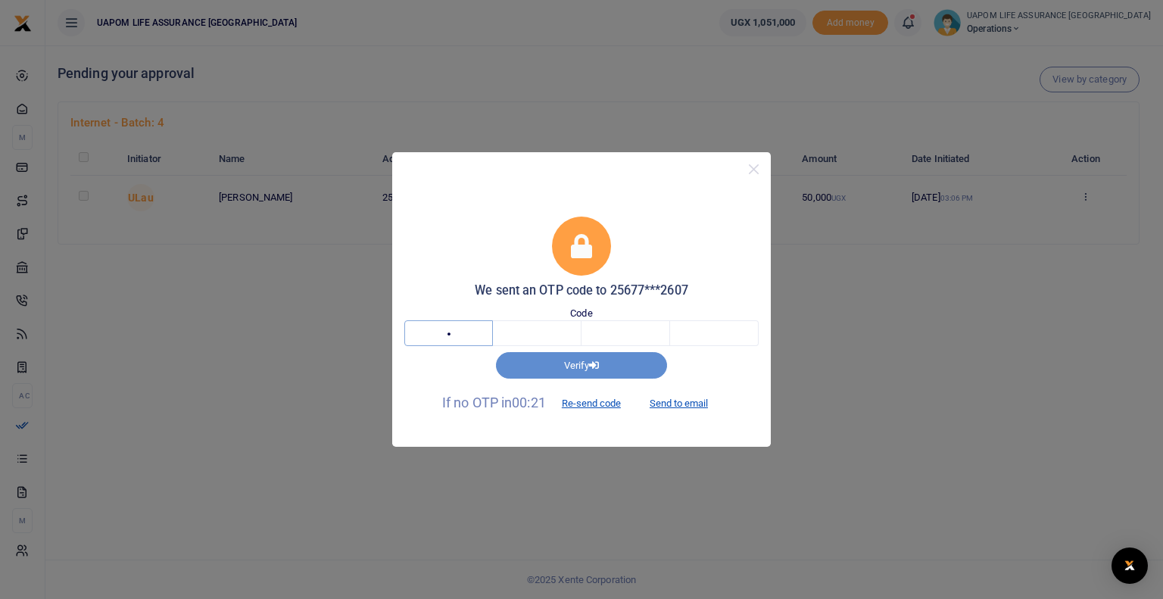
type input "7"
type input "5"
type input "6"
type input "2"
